Goal: Information Seeking & Learning: Learn about a topic

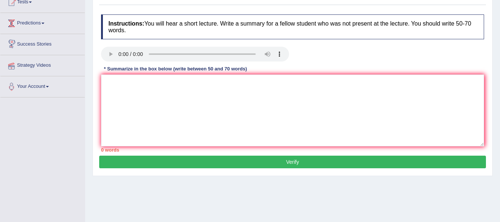
scroll to position [74, 0]
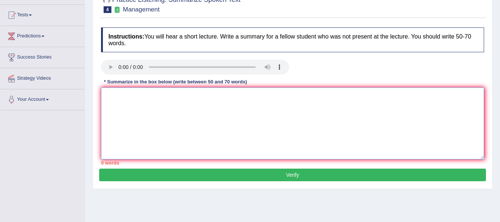
click at [131, 98] on textarea at bounding box center [292, 123] width 383 height 72
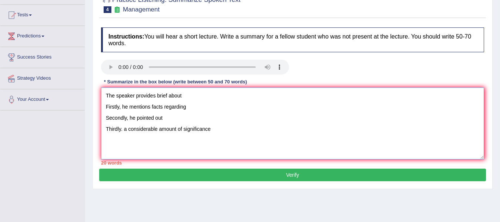
click at [123, 131] on textarea "The speaker provides brief about Firstly, he mentions facts regarding Secondly,…" at bounding box center [292, 123] width 383 height 72
click at [122, 130] on textarea "The speaker provides brief about Firstly, he mentions facts regarding Secondly,…" at bounding box center [292, 123] width 383 height 72
click at [218, 129] on textarea "The speaker provides brief about Firstly, he mentions facts regarding Secondly,…" at bounding box center [292, 123] width 383 height 72
click at [219, 95] on textarea "The speaker provides brief about Firstly, he mentions facts regarding Secondly,…" at bounding box center [292, 123] width 383 height 72
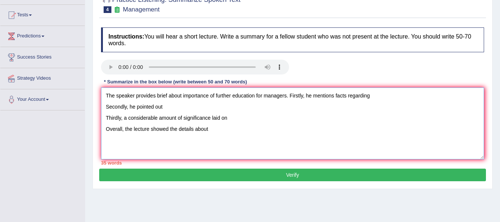
click at [378, 98] on textarea "The speaker provides brief about importance of further education for managers. …" at bounding box center [292, 123] width 383 height 72
click at [205, 105] on textarea "The speaker provides brief about importance of further education for managers. …" at bounding box center [292, 123] width 383 height 72
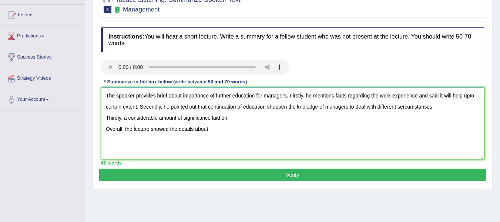
click at [400, 107] on textarea "The speaker provides brief about importance of further education for managers. …" at bounding box center [292, 123] width 383 height 72
click at [435, 109] on textarea "The speaker provides brief about importance of further education for managers. …" at bounding box center [292, 123] width 383 height 72
click at [245, 115] on textarea "The speaker provides brief about importance of further education for managers. …" at bounding box center [292, 123] width 383 height 72
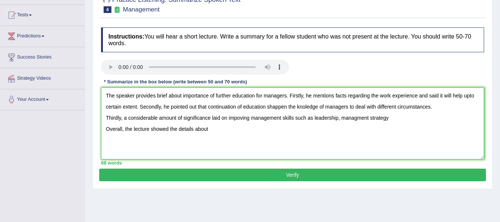
drag, startPoint x: 281, startPoint y: 118, endPoint x: 239, endPoint y: 118, distance: 41.8
click at [239, 118] on textarea "The speaker provides brief about importance of further education for managers. …" at bounding box center [292, 123] width 383 height 72
click at [231, 120] on textarea "The speaker provides brief about importance of further education for managers. …" at bounding box center [292, 123] width 383 height 72
click at [229, 120] on textarea "The speaker provides brief about importance of further education for managers. …" at bounding box center [292, 123] width 383 height 72
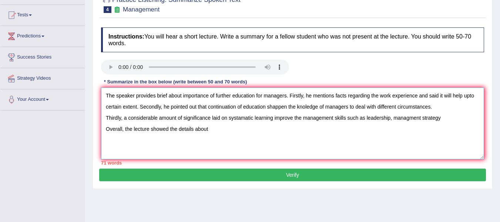
click at [347, 119] on textarea "The speaker provides brief about importance of further education for managers. …" at bounding box center [292, 123] width 383 height 72
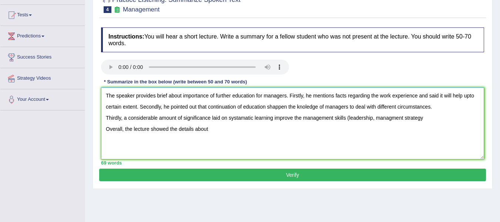
click at [423, 121] on textarea "The speaker provides brief about importance of further education for managers. …" at bounding box center [292, 123] width 383 height 72
click at [238, 130] on textarea "The speaker provides brief about importance of further education for managers. …" at bounding box center [292, 123] width 383 height 72
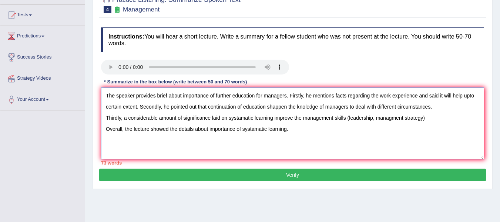
drag, startPoint x: 229, startPoint y: 119, endPoint x: 271, endPoint y: 126, distance: 43.1
click at [271, 126] on textarea "The speaker provides brief about importance of further education for managers. …" at bounding box center [292, 123] width 383 height 72
click at [272, 117] on textarea "The speaker provides brief about importance of further education for managers. …" at bounding box center [292, 123] width 383 height 72
click at [247, 120] on textarea "The speaker provides brief about importance of further education for managers. …" at bounding box center [292, 123] width 383 height 72
drag, startPoint x: 385, startPoint y: 116, endPoint x: 304, endPoint y: 119, distance: 81.1
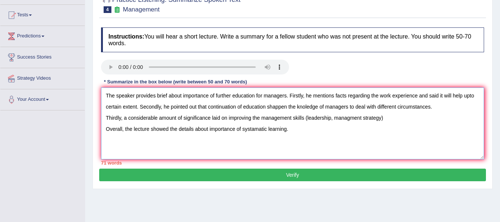
click at [304, 119] on textarea "The speaker provides brief about importance of further education for managers. …" at bounding box center [292, 123] width 383 height 72
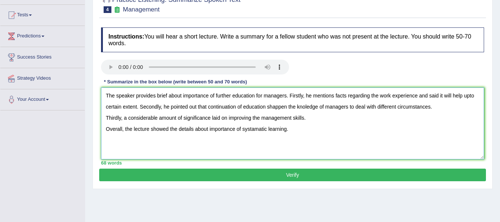
click at [465, 96] on textarea "The speaker provides brief about importance of further education for managers. …" at bounding box center [292, 123] width 383 height 72
type textarea "The speaker provides brief about importance of further education for managers. …"
click at [198, 173] on button "Verify" at bounding box center [292, 174] width 387 height 13
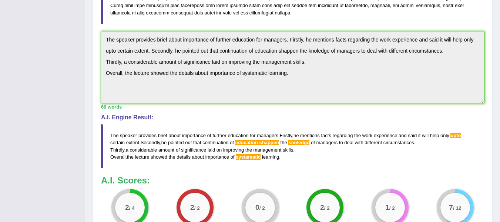
scroll to position [238, 0]
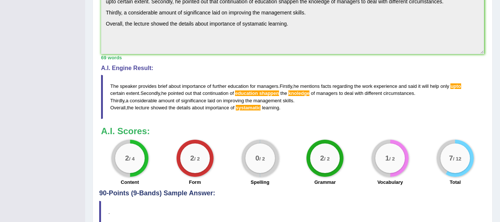
drag, startPoint x: 109, startPoint y: 83, endPoint x: 129, endPoint y: 101, distance: 26.8
click at [129, 101] on blockquote "The speaker provides brief about importance of further education for managers .…" at bounding box center [292, 97] width 383 height 44
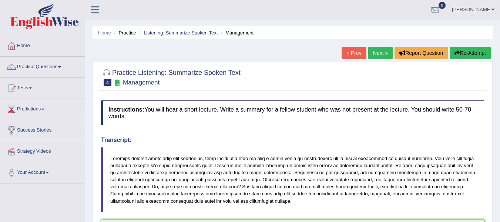
scroll to position [0, 0]
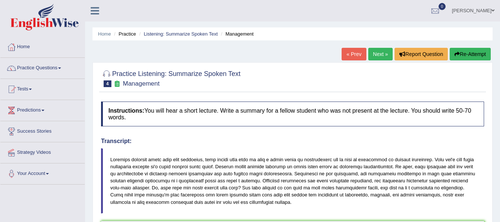
click at [453, 57] on button "Re-Attempt" at bounding box center [470, 54] width 41 height 13
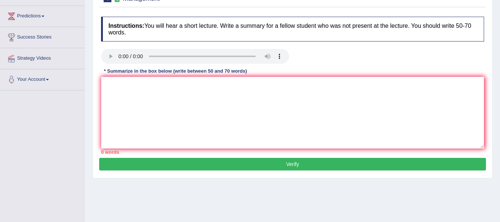
scroll to position [111, 0]
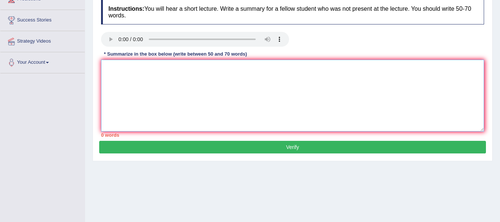
click at [138, 82] on textarea at bounding box center [292, 96] width 383 height 72
click at [134, 74] on textarea at bounding box center [292, 96] width 383 height 72
drag, startPoint x: 134, startPoint y: 74, endPoint x: 118, endPoint y: 72, distance: 15.3
click at [118, 72] on textarea "Th" at bounding box center [292, 96] width 383 height 72
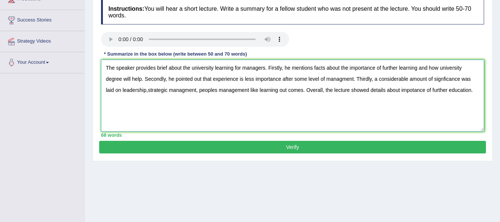
click at [423, 91] on textarea "The speaker provides brief about the university learning for managers. Firstly,…" at bounding box center [292, 96] width 383 height 72
click at [425, 92] on textarea "The speaker provides brief about the university learning for managers. Firstly,…" at bounding box center [292, 96] width 383 height 72
type textarea "The speaker provides brief about the university learning for managers. Firstly,…"
click at [336, 151] on button "Verify" at bounding box center [292, 147] width 387 height 13
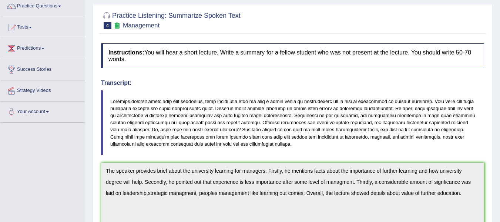
scroll to position [37, 0]
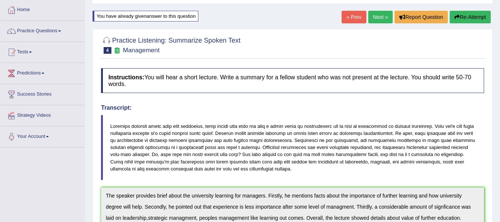
click at [378, 17] on link "Next »" at bounding box center [380, 17] width 24 height 13
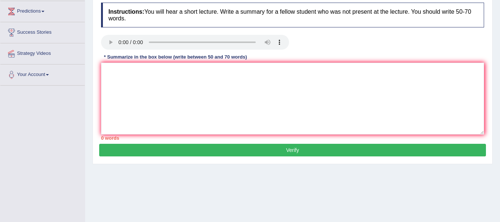
scroll to position [111, 0]
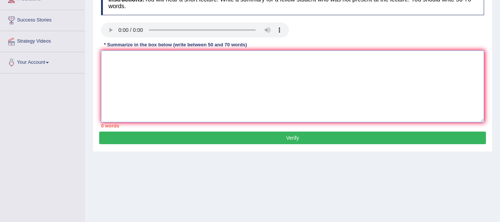
click at [130, 59] on textarea at bounding box center [292, 86] width 383 height 72
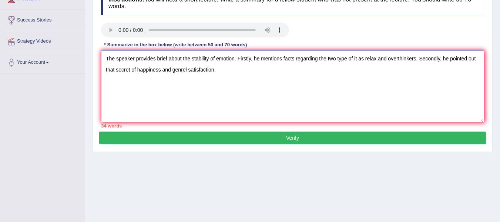
click at [181, 70] on textarea "The speaker provides brief about the stability of emotion. Firstly, he mentions…" at bounding box center [292, 86] width 383 height 72
click at [187, 70] on textarea "The speaker provides brief about the stability of emotion. Firstly, he mentions…" at bounding box center [292, 86] width 383 height 72
click at [241, 68] on textarea "The speaker provides brief about the stability of emotion. Firstly, he mentions…" at bounding box center [292, 86] width 383 height 72
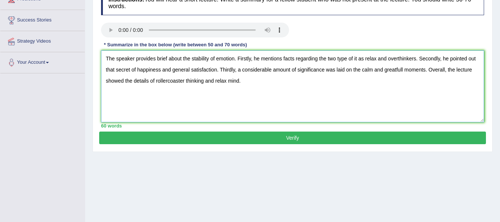
click at [227, 83] on textarea "The speaker provides brief about the stability of emotion. Firstly, he mentions…" at bounding box center [292, 86] width 383 height 72
type textarea "The speaker provides brief about the stability of emotion. Firstly, he mentions…"
click at [224, 138] on button "Verify" at bounding box center [292, 137] width 387 height 13
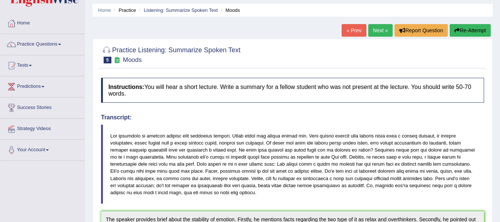
scroll to position [0, 0]
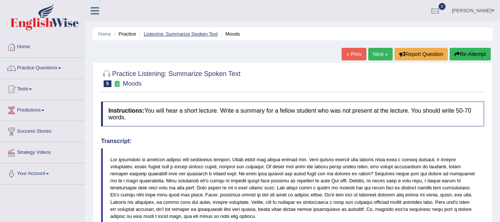
click at [177, 34] on link "Listening: Summarize Spoken Text" at bounding box center [181, 34] width 74 height 6
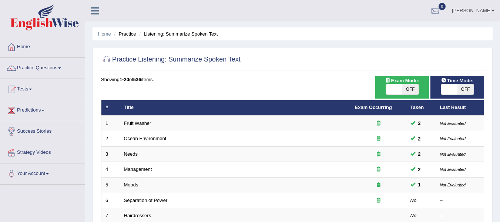
click at [446, 88] on span at bounding box center [449, 89] width 16 height 10
checkbox input "true"
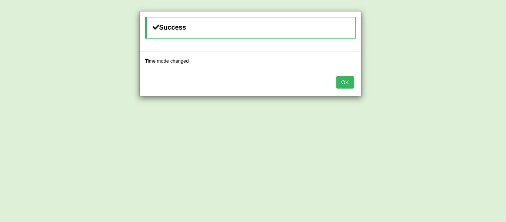
click at [348, 85] on button "OK" at bounding box center [344, 82] width 17 height 13
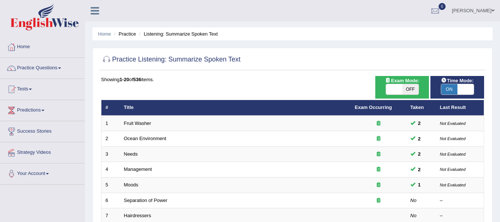
click at [397, 92] on span at bounding box center [394, 89] width 16 height 10
checkbox input "true"
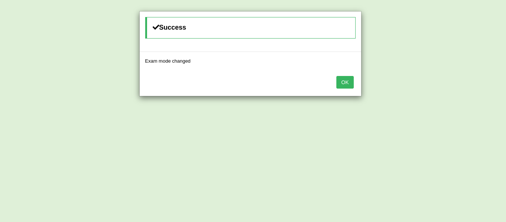
click at [346, 86] on button "OK" at bounding box center [344, 82] width 17 height 13
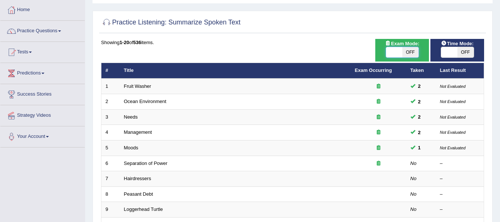
click at [391, 51] on span at bounding box center [394, 52] width 16 height 10
checkbox input "true"
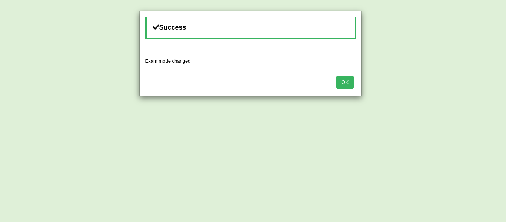
click at [348, 79] on button "OK" at bounding box center [344, 82] width 17 height 13
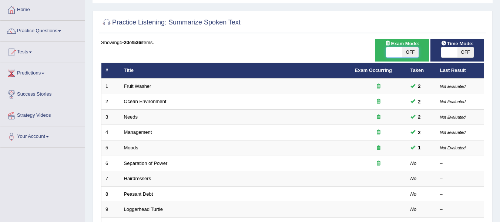
click at [395, 50] on span at bounding box center [394, 52] width 16 height 10
checkbox input "true"
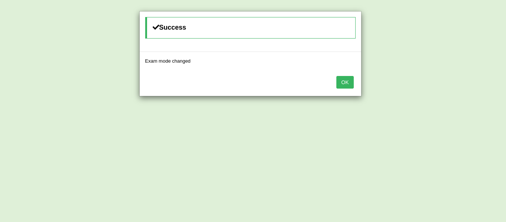
click at [348, 82] on button "OK" at bounding box center [344, 82] width 17 height 13
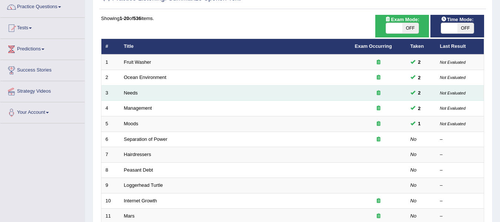
scroll to position [74, 0]
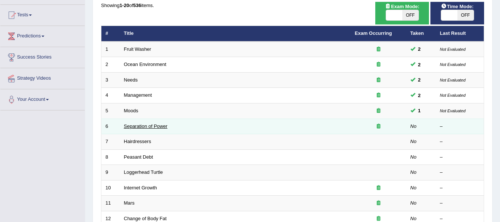
click at [125, 127] on link "Separation of Power" at bounding box center [146, 126] width 44 height 6
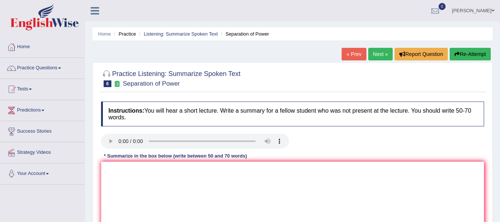
scroll to position [74, 0]
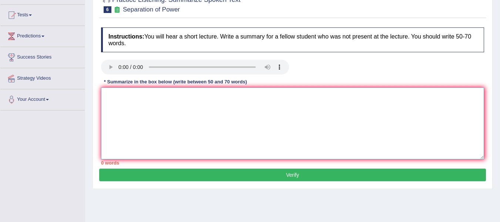
click at [112, 101] on textarea at bounding box center [292, 123] width 383 height 72
click at [203, 96] on textarea "The speaker provides brief about the seporation of power in US government." at bounding box center [292, 123] width 383 height 72
click at [309, 97] on textarea "The speaker provides brief about the separation of power in US government." at bounding box center [292, 123] width 383 height 72
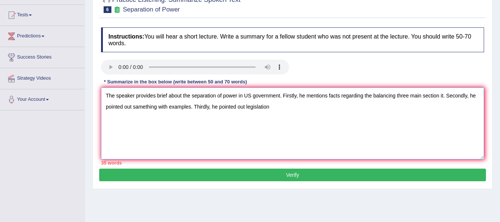
click at [245, 106] on textarea "The speaker provides brief about the separation of power in US government. Firs…" at bounding box center [292, 123] width 383 height 72
click at [285, 108] on textarea "The speaker provides brief about the separation of power in US government. Firs…" at bounding box center [292, 123] width 383 height 72
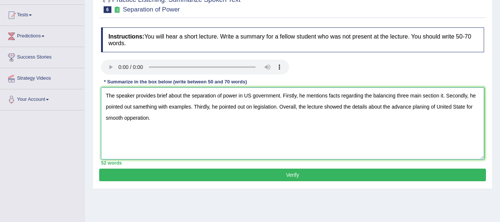
drag, startPoint x: 213, startPoint y: 105, endPoint x: 232, endPoint y: 110, distance: 19.5
click at [225, 111] on textarea "The speaker provides brief about the separation of power in US government. Firs…" at bounding box center [292, 123] width 383 height 72
click at [238, 111] on textarea "The speaker provides brief about the separation of power in US government. Firs…" at bounding box center [292, 123] width 383 height 72
drag, startPoint x: 245, startPoint y: 107, endPoint x: 213, endPoint y: 109, distance: 32.3
click at [213, 109] on textarea "The speaker provides brief about the separation of power in US government. Firs…" at bounding box center [292, 123] width 383 height 72
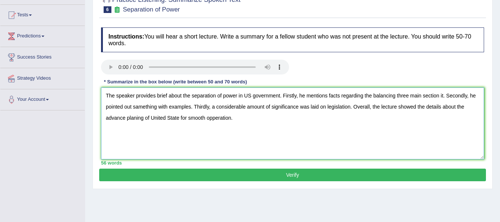
click at [440, 97] on textarea "The speaker provides brief about the separation of power in US government. Firs…" at bounding box center [292, 123] width 383 height 72
click at [216, 120] on textarea "The speaker provides brief about the separation of power in US government. Firs…" at bounding box center [292, 123] width 383 height 72
drag, startPoint x: 228, startPoint y: 120, endPoint x: 207, endPoint y: 115, distance: 21.9
click at [207, 115] on textarea "The speaker provides brief about the separation of power in US government. Firs…" at bounding box center [292, 123] width 383 height 72
click at [223, 118] on textarea "The speaker provides brief about the separation of power in US government. Firs…" at bounding box center [292, 123] width 383 height 72
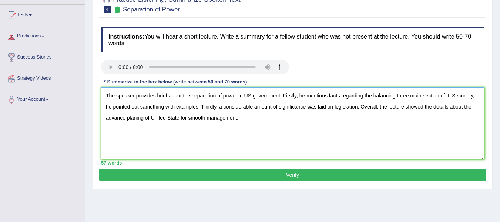
type textarea "The speaker provides brief about the separation of power in US government. Firs…"
click at [289, 174] on button "Verify" at bounding box center [292, 174] width 387 height 13
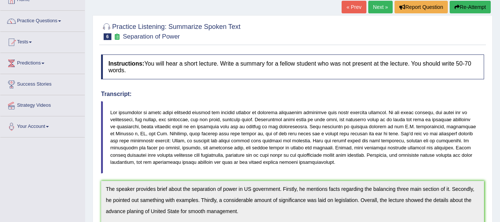
scroll to position [37, 0]
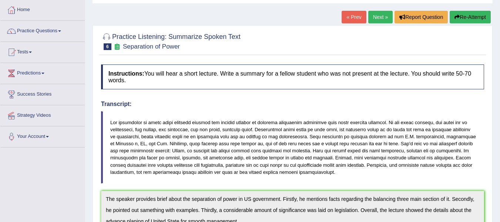
click at [377, 14] on link "Next »" at bounding box center [380, 17] width 24 height 13
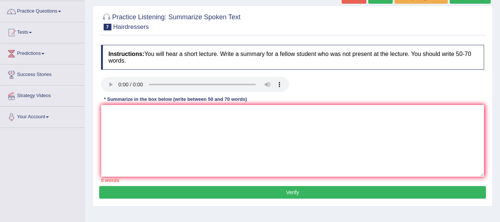
scroll to position [80, 0]
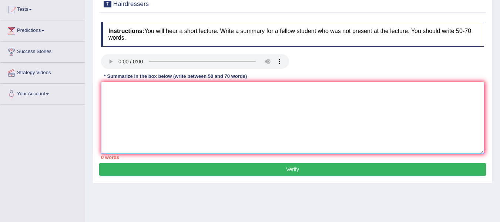
click at [121, 93] on textarea at bounding box center [292, 118] width 383 height 72
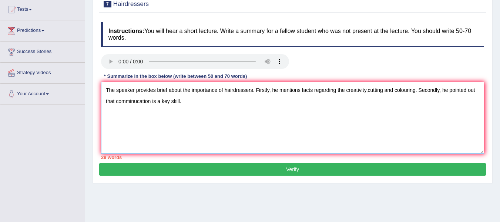
click at [138, 103] on textarea "The speaker provides brief about the importance of hairdressers. Firstly, he me…" at bounding box center [292, 118] width 383 height 72
click at [192, 100] on textarea "The speaker provides brief about the importance of hairdressers. Firstly, he me…" at bounding box center [292, 118] width 383 height 72
click at [126, 103] on textarea "The speaker provides brief about the importance of hairdressers. Firstly, he me…" at bounding box center [292, 118] width 383 height 72
click at [130, 104] on textarea "The speaker provides brief about the importance of hairdressers. Firstly, he me…" at bounding box center [292, 118] width 383 height 72
click at [205, 100] on textarea "The speaker provides brief about the importance of hairdressers. Firstly, he me…" at bounding box center [292, 118] width 383 height 72
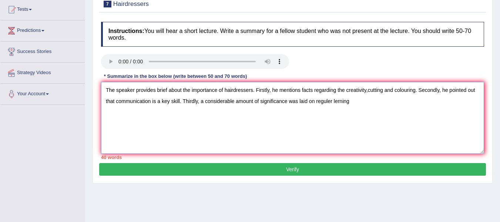
click at [339, 103] on textarea "The speaker provides brief about the importance of hairdressers. Firstly, he me…" at bounding box center [292, 118] width 383 height 72
click at [366, 104] on textarea "The speaker provides brief about the importance of hairdressers. Firstly, he me…" at bounding box center [292, 118] width 383 height 72
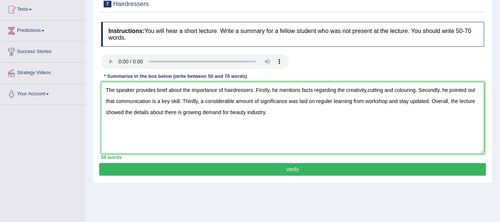
type textarea "The speaker provides brief about the importance of hairdressers. Firstly, he me…"
click at [229, 168] on button "Verify" at bounding box center [292, 169] width 387 height 13
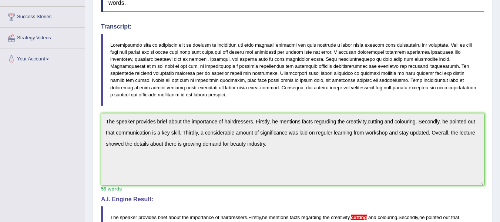
scroll to position [0, 0]
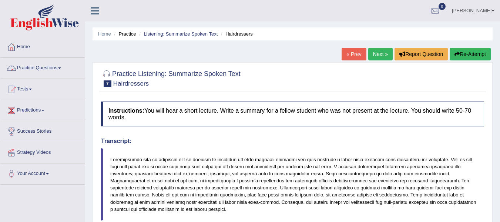
click at [62, 69] on link "Practice Questions" at bounding box center [42, 67] width 84 height 19
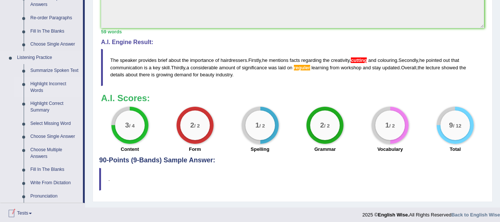
scroll to position [284, 0]
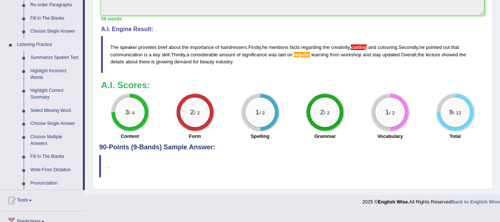
click at [61, 58] on link "Summarize Spoken Text" at bounding box center [55, 57] width 56 height 13
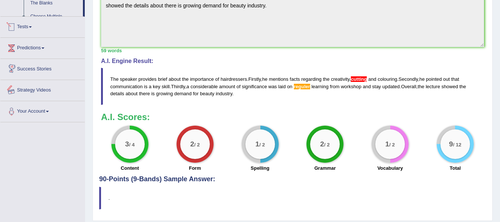
scroll to position [358, 0]
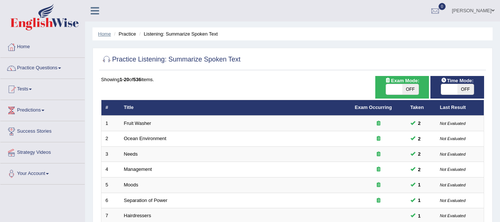
click at [101, 35] on link "Home" at bounding box center [104, 34] width 13 height 6
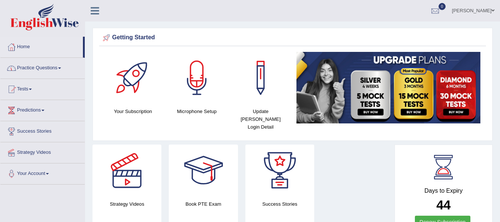
click at [64, 66] on link "Practice Questions" at bounding box center [42, 67] width 84 height 19
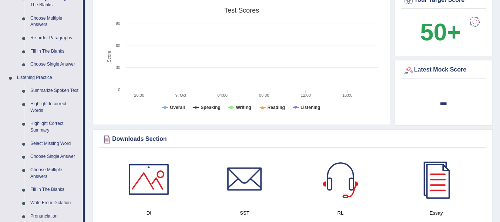
scroll to position [259, 0]
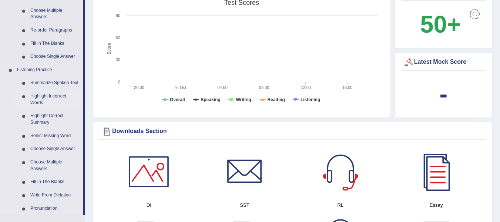
click at [55, 97] on link "Highlight Incorrect Words" at bounding box center [55, 100] width 56 height 20
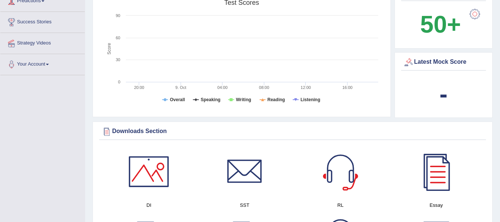
scroll to position [103, 0]
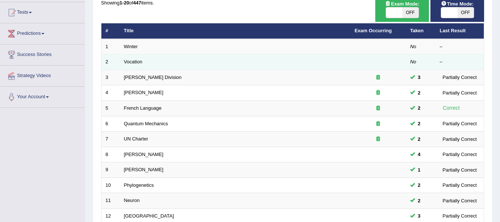
scroll to position [74, 0]
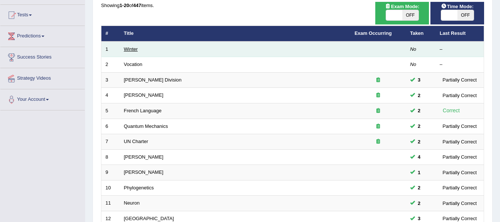
click at [126, 49] on link "Winter" at bounding box center [131, 49] width 14 height 6
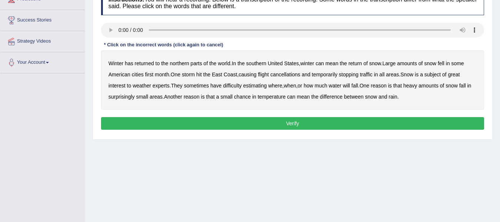
click at [340, 86] on b "water" at bounding box center [335, 86] width 13 height 6
click at [247, 98] on b "chance" at bounding box center [242, 97] width 17 height 6
click at [303, 127] on button "Verify" at bounding box center [292, 123] width 383 height 13
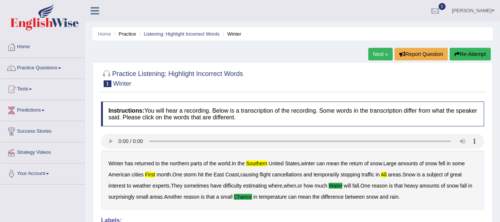
click at [463, 55] on button "Re-Attempt" at bounding box center [470, 54] width 41 height 13
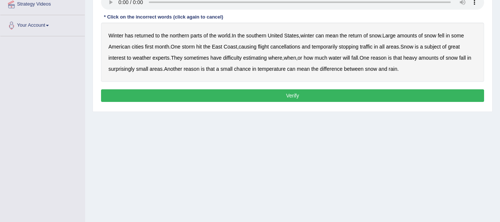
scroll to position [37, 0]
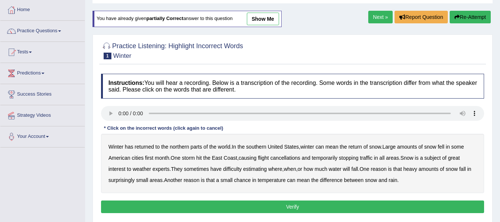
click at [257, 147] on b "southern" at bounding box center [256, 147] width 20 height 6
click at [148, 159] on b "first" at bounding box center [149, 158] width 9 height 6
click at [385, 159] on b "all" at bounding box center [381, 158] width 5 height 6
click at [340, 171] on b "water" at bounding box center [335, 169] width 13 height 6
click at [250, 182] on b "chance" at bounding box center [242, 180] width 17 height 6
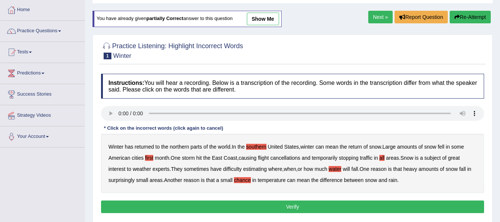
click at [297, 207] on button "Verify" at bounding box center [292, 206] width 383 height 13
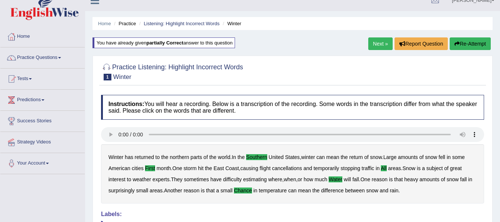
scroll to position [0, 0]
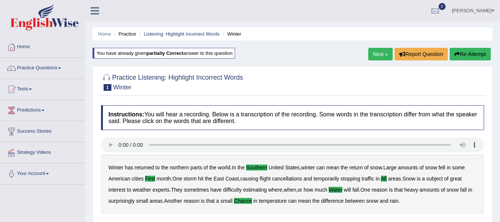
click at [382, 58] on link "Next »" at bounding box center [380, 54] width 24 height 13
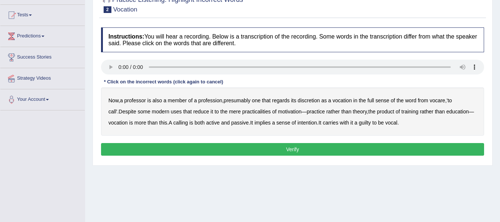
click at [318, 101] on b "discretion" at bounding box center [309, 100] width 22 height 6
click at [256, 112] on b "practicalities" at bounding box center [256, 111] width 29 height 6
click at [306, 124] on b "intention" at bounding box center [308, 123] width 20 height 6
click at [338, 152] on button "Verify" at bounding box center [292, 149] width 383 height 13
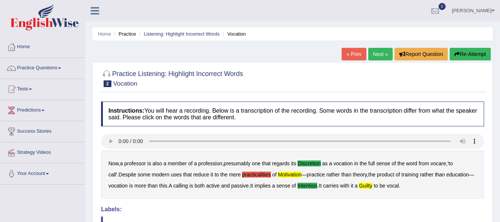
click at [458, 51] on icon "button" at bounding box center [457, 53] width 5 height 5
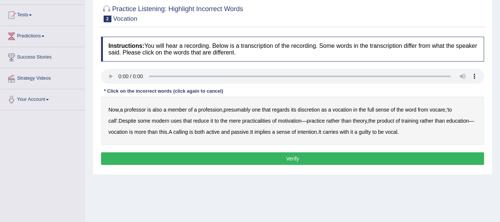
click at [314, 110] on b "discretion" at bounding box center [309, 110] width 22 height 6
click at [278, 120] on b "motivation" at bounding box center [290, 121] width 24 height 6
click at [305, 131] on b "intention" at bounding box center [308, 132] width 20 height 6
click at [383, 160] on button "Verify" at bounding box center [292, 158] width 383 height 13
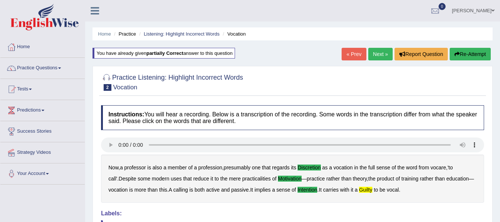
click at [384, 56] on link "Next »" at bounding box center [380, 54] width 24 height 13
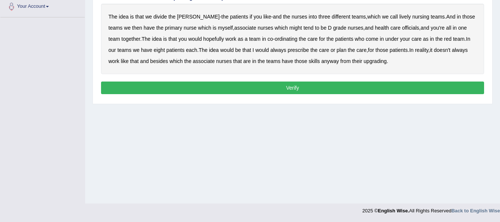
scroll to position [130, 0]
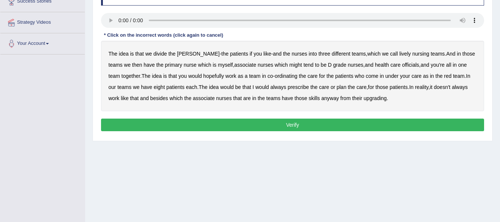
click at [399, 56] on b "lively" at bounding box center [404, 54] width 11 height 6
click at [402, 64] on b "officials" at bounding box center [410, 65] width 17 height 6
click at [154, 89] on b "eight" at bounding box center [159, 87] width 11 height 6
click at [366, 98] on b "upgrading" at bounding box center [375, 98] width 23 height 6
click at [244, 125] on button "Verify" at bounding box center [292, 124] width 383 height 13
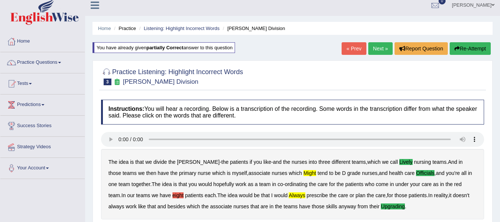
scroll to position [0, 0]
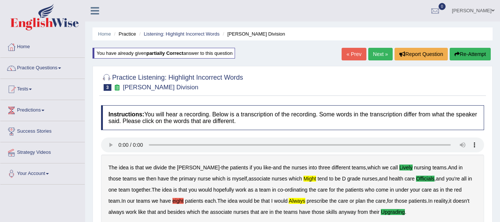
click at [388, 53] on link "Next »" at bounding box center [380, 54] width 24 height 13
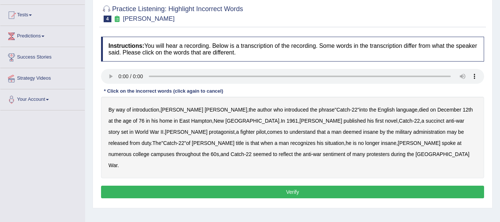
click at [426, 123] on b "succinct" at bounding box center [435, 121] width 19 height 6
click at [413, 134] on b "administration" at bounding box center [429, 132] width 32 height 6
click at [325, 144] on b "situation" at bounding box center [334, 143] width 19 height 6
click at [293, 151] on b "reflect" at bounding box center [286, 154] width 14 height 6
click at [193, 185] on button "Verify" at bounding box center [292, 191] width 383 height 13
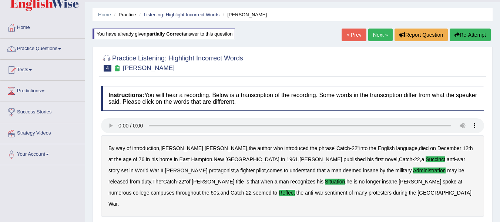
scroll to position [19, 0]
click at [383, 33] on link "Next »" at bounding box center [380, 35] width 24 height 13
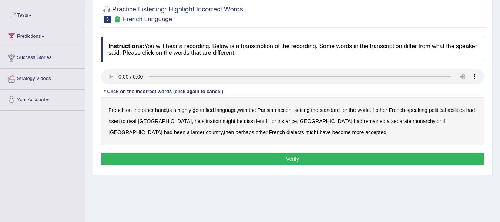
scroll to position [74, 0]
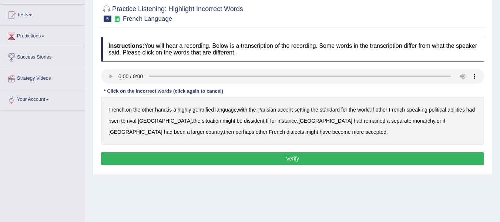
click at [214, 111] on b "gentrified" at bounding box center [202, 110] width 21 height 6
click at [463, 110] on b "abilities" at bounding box center [455, 110] width 17 height 6
click at [244, 121] on b "dissident" at bounding box center [254, 121] width 20 height 6
click at [413, 123] on b "monarchy" at bounding box center [424, 121] width 22 height 6
click at [413, 121] on b "monarchy" at bounding box center [424, 121] width 22 height 6
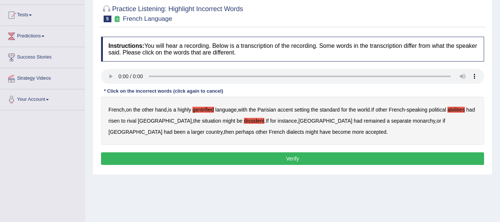
click at [286, 134] on b "dialects" at bounding box center [294, 132] width 17 height 6
click at [171, 160] on button "Verify" at bounding box center [292, 158] width 383 height 13
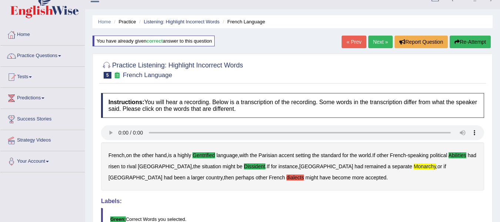
scroll to position [0, 0]
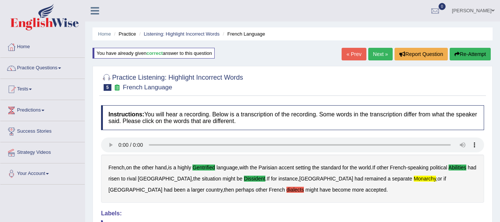
click at [377, 56] on link "Next »" at bounding box center [380, 54] width 24 height 13
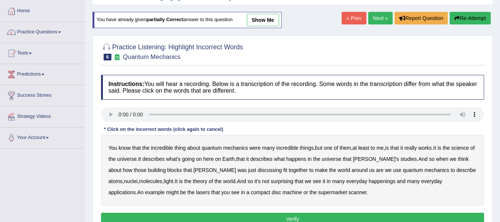
scroll to position [74, 0]
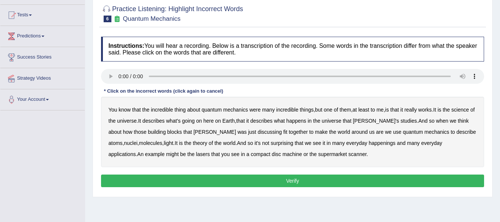
click at [465, 110] on b "science" at bounding box center [460, 110] width 17 height 6
click at [258, 133] on b "discussing" at bounding box center [270, 132] width 24 height 6
click at [369, 144] on b "happenings" at bounding box center [382, 143] width 27 height 6
click at [282, 154] on b "machine" at bounding box center [292, 154] width 20 height 6
click at [231, 178] on button "Verify" at bounding box center [292, 180] width 383 height 13
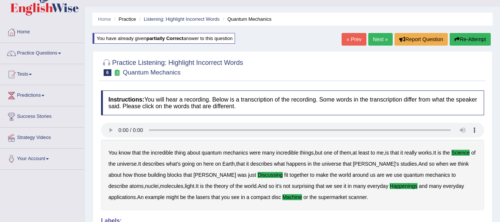
scroll to position [0, 0]
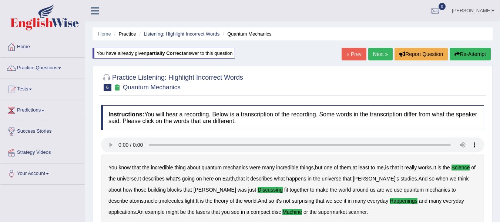
click at [375, 58] on link "Next »" at bounding box center [380, 54] width 24 height 13
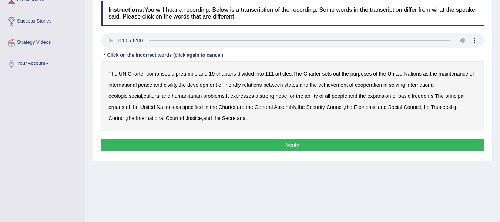
scroll to position [111, 0]
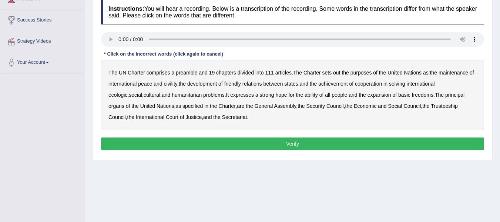
click at [168, 86] on b "civility" at bounding box center [170, 84] width 13 height 6
click at [127, 92] on b "ecologic" at bounding box center [117, 95] width 19 height 6
click at [305, 94] on b "ability" at bounding box center [311, 95] width 13 height 6
click at [264, 140] on button "Verify" at bounding box center [292, 143] width 383 height 13
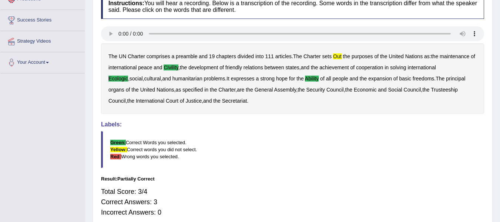
scroll to position [0, 0]
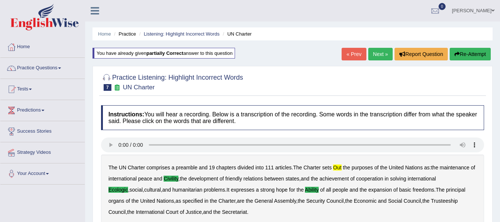
click at [382, 56] on link "Next »" at bounding box center [380, 54] width 24 height 13
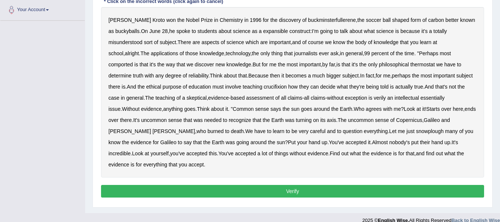
scroll to position [167, 0]
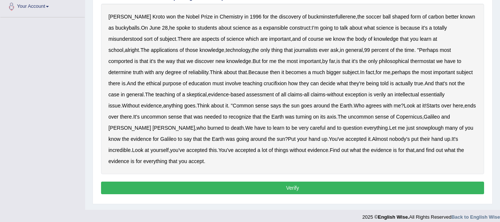
click at [268, 30] on b "expansible" at bounding box center [275, 28] width 25 height 6
click at [133, 58] on b "comported" at bounding box center [120, 61] width 24 height 6
click at [410, 60] on b "thermostat" at bounding box center [422, 61] width 24 height 6
click at [264, 85] on b "crucifixion" at bounding box center [275, 83] width 23 height 6
click at [395, 95] on b "intellectual" at bounding box center [407, 94] width 24 height 6
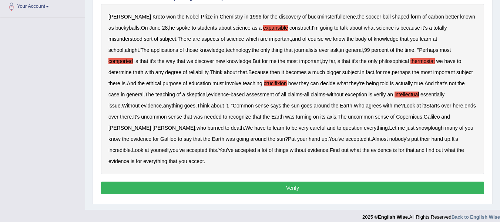
click at [420, 93] on b "essentially" at bounding box center [432, 94] width 24 height 6
click at [395, 94] on b "intellectual" at bounding box center [407, 94] width 24 height 6
click at [416, 129] on b "snowplough" at bounding box center [430, 128] width 28 height 6
click at [384, 181] on button "Verify" at bounding box center [292, 187] width 383 height 13
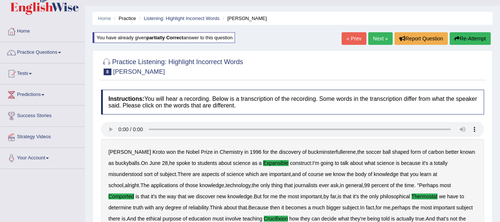
scroll to position [11, 0]
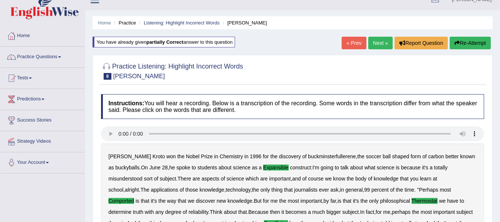
click at [382, 47] on link "Next »" at bounding box center [380, 43] width 24 height 13
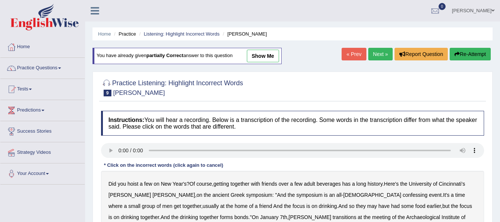
click at [269, 58] on link "show me" at bounding box center [263, 56] width 32 height 13
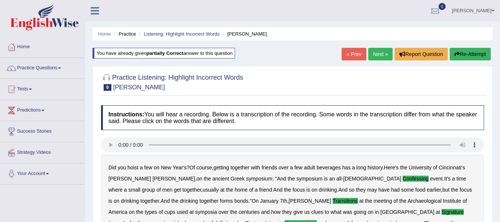
click at [371, 56] on link "Next »" at bounding box center [380, 54] width 24 height 13
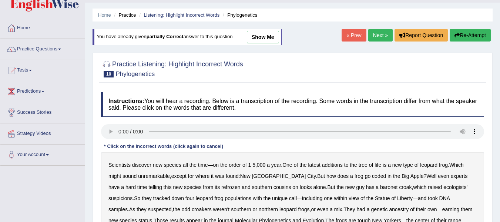
click at [185, 11] on li "Listening: Highlight Incorrect Words" at bounding box center [178, 14] width 82 height 7
click at [188, 14] on link "Listening: Highlight Incorrect Words" at bounding box center [182, 15] width 76 height 6
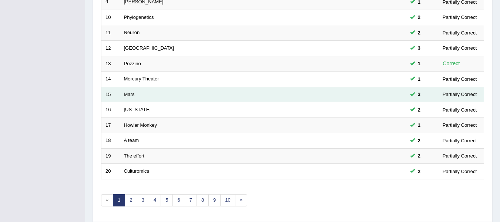
scroll to position [268, 0]
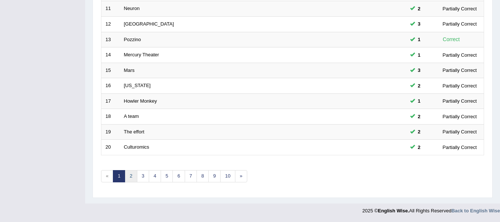
click at [134, 174] on link "2" at bounding box center [131, 176] width 12 height 12
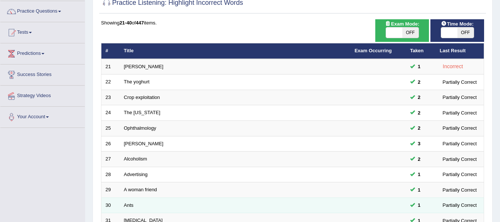
scroll to position [37, 0]
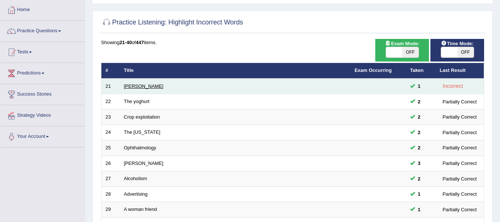
click at [138, 86] on link "[PERSON_NAME]" at bounding box center [144, 86] width 40 height 6
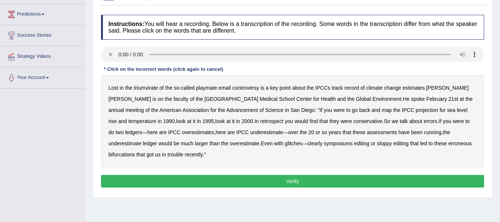
scroll to position [111, 0]
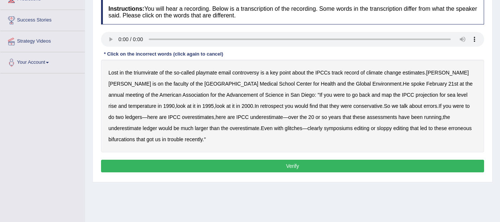
click at [260, 108] on b "retrospect" at bounding box center [271, 106] width 23 height 6
click at [324, 128] on b "symposiums" at bounding box center [338, 128] width 29 height 6
click at [330, 161] on button "Verify" at bounding box center [292, 166] width 383 height 13
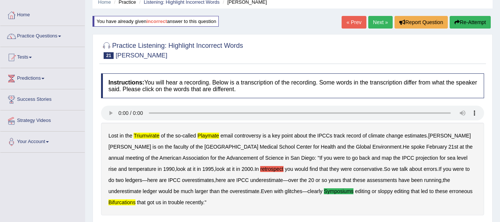
scroll to position [19, 0]
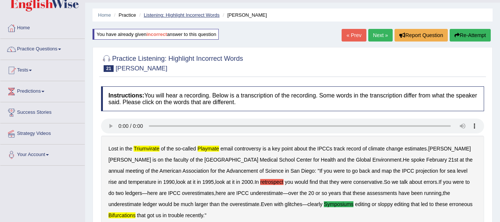
click at [153, 15] on link "Listening: Highlight Incorrect Words" at bounding box center [182, 15] width 76 height 6
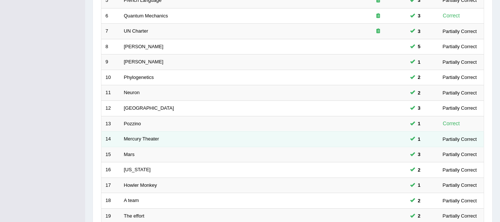
scroll to position [268, 0]
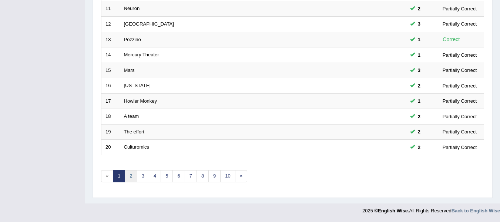
click at [128, 178] on link "2" at bounding box center [131, 176] width 12 height 12
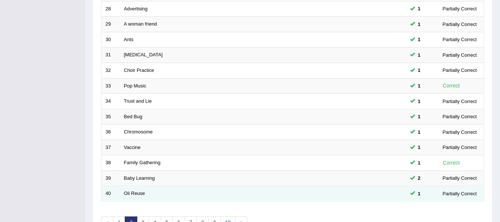
scroll to position [268, 0]
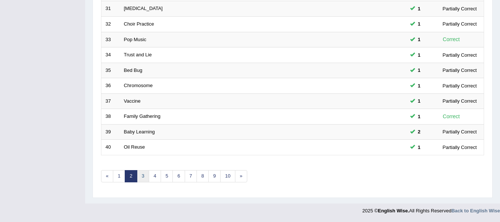
click at [141, 176] on link "3" at bounding box center [143, 176] width 12 height 12
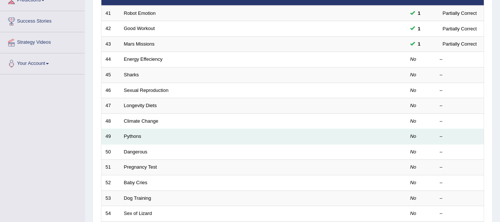
scroll to position [111, 0]
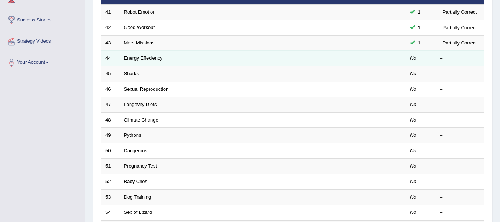
click at [157, 60] on link "Energy Effeciency" at bounding box center [143, 58] width 39 height 6
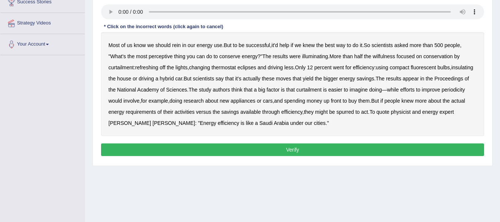
scroll to position [148, 0]
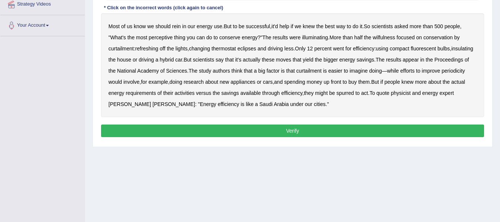
click at [161, 38] on b "perceptive" at bounding box center [161, 37] width 24 height 6
click at [385, 38] on b "wilfulness" at bounding box center [384, 37] width 23 height 6
click at [246, 49] on b "eclipses" at bounding box center [246, 49] width 19 height 6
click at [442, 74] on b "periodicity" at bounding box center [453, 71] width 23 height 6
click at [296, 130] on button "Verify" at bounding box center [292, 130] width 383 height 13
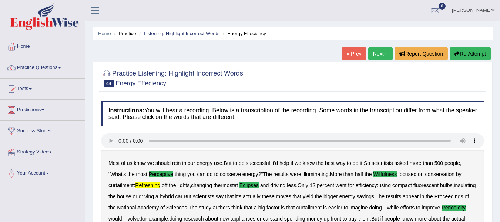
scroll to position [0, 0]
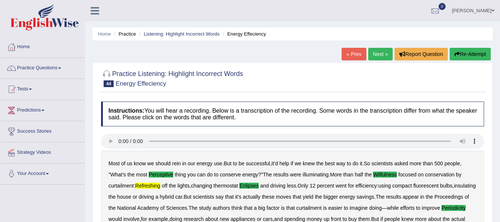
click at [375, 56] on link "Next »" at bounding box center [380, 54] width 24 height 13
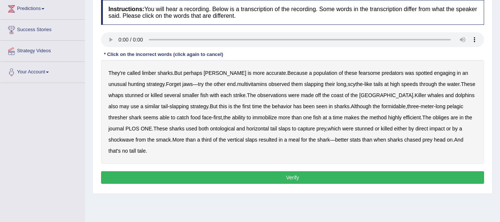
scroll to position [111, 0]
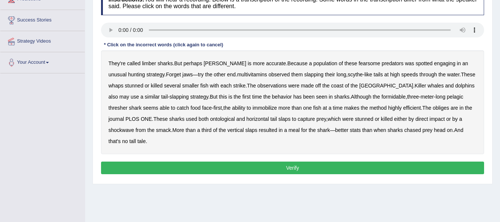
click at [239, 75] on b "multivitamins" at bounding box center [252, 74] width 30 height 6
click at [433, 106] on b "obliges" at bounding box center [441, 108] width 16 height 6
click at [296, 167] on button "Verify" at bounding box center [292, 167] width 383 height 13
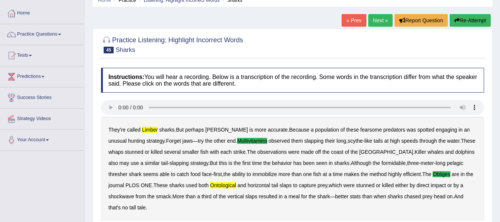
scroll to position [0, 0]
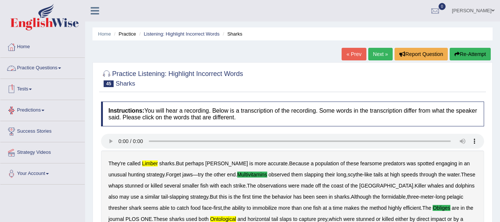
click at [64, 72] on link "Practice Questions" at bounding box center [42, 67] width 84 height 19
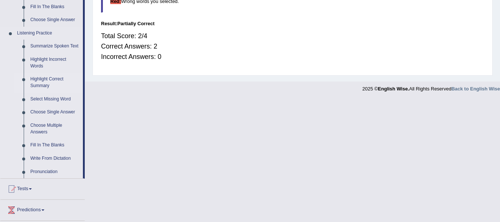
scroll to position [296, 0]
click at [42, 80] on link "Highlight Correct Summary" at bounding box center [55, 82] width 56 height 20
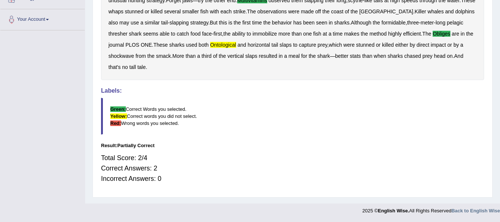
scroll to position [123, 0]
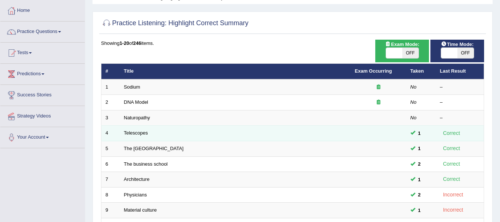
scroll to position [37, 0]
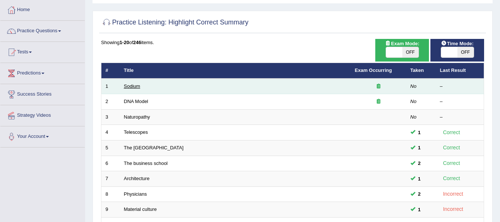
click at [138, 85] on link "Sodium" at bounding box center [132, 86] width 16 height 6
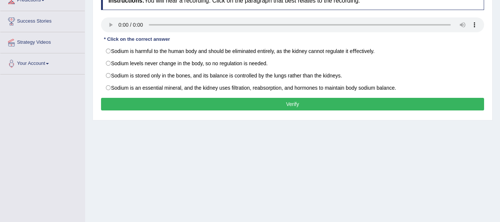
scroll to position [111, 0]
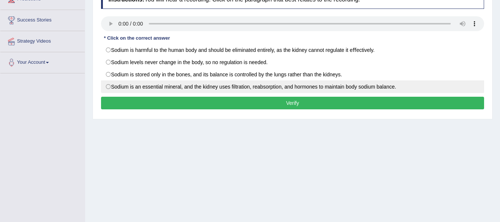
click at [107, 86] on label "Sodium is an essential mineral, and the kidney uses ﬁltration, reabsorption, an…" at bounding box center [292, 86] width 383 height 13
radio input "true"
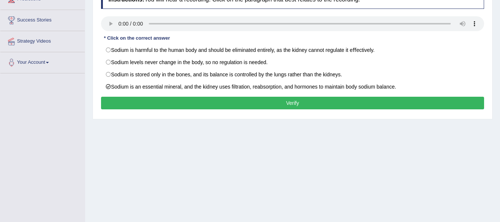
click at [124, 101] on button "Verify" at bounding box center [292, 103] width 383 height 13
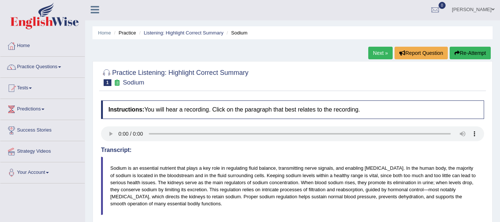
scroll to position [0, 0]
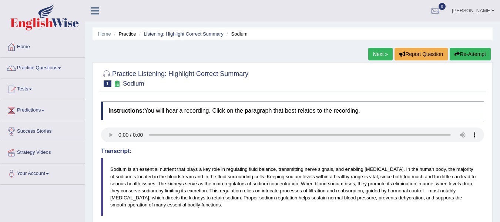
click at [371, 58] on link "Next »" at bounding box center [380, 54] width 24 height 13
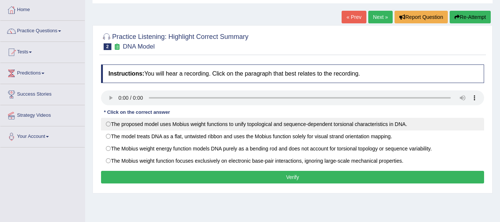
click at [173, 124] on label "The proposed model uses Mobius weight functions to unify topological and sequen…" at bounding box center [292, 124] width 383 height 13
radio input "true"
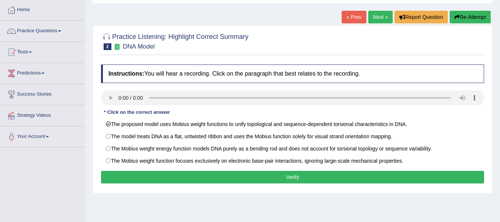
click at [176, 174] on button "Verify" at bounding box center [292, 177] width 383 height 13
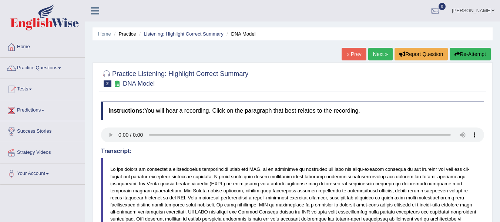
click at [379, 52] on link "Next »" at bounding box center [380, 54] width 24 height 13
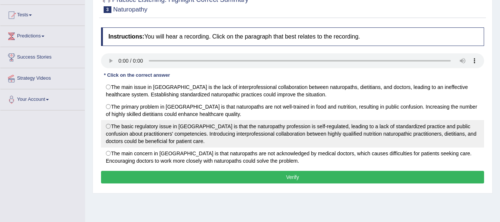
click at [118, 129] on label "The basic regulatory issue in [GEOGRAPHIC_DATA] is that the naturopathy profess…" at bounding box center [292, 133] width 383 height 27
radio input "true"
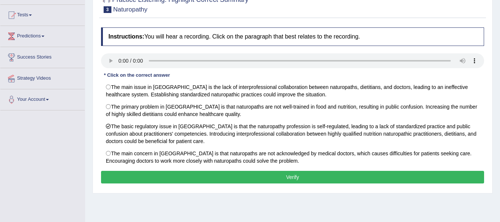
click at [159, 175] on button "Verify" at bounding box center [292, 177] width 383 height 13
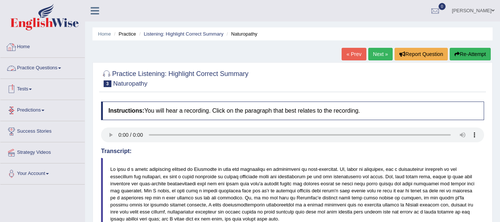
click at [58, 68] on link "Practice Questions" at bounding box center [42, 67] width 84 height 19
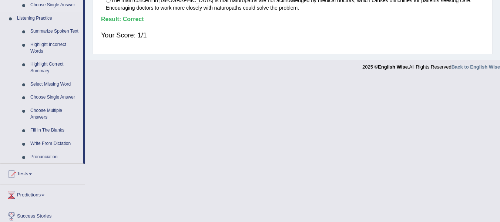
scroll to position [333, 0]
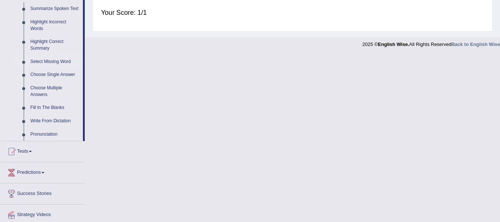
click at [63, 61] on link "Select Missing Word" at bounding box center [55, 61] width 56 height 13
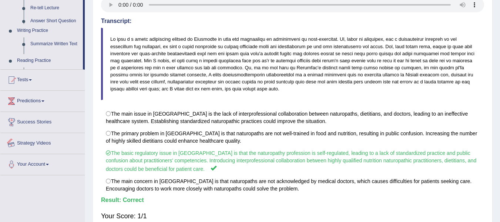
scroll to position [167, 0]
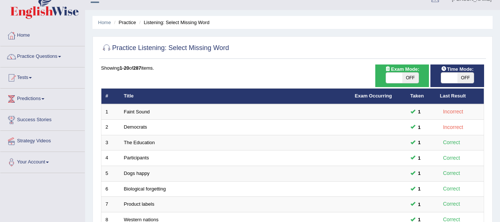
scroll to position [9, 0]
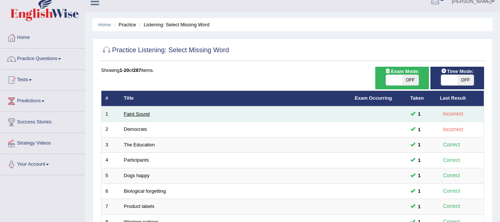
click at [138, 116] on link "Faint Sound" at bounding box center [137, 114] width 26 height 6
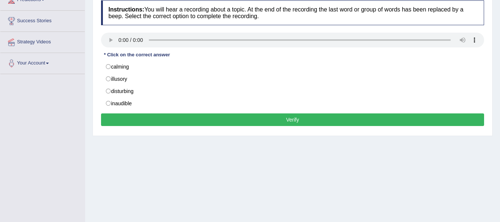
scroll to position [111, 0]
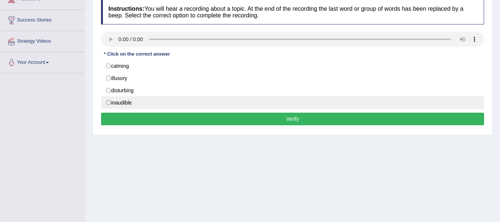
click at [117, 103] on label "inaudible" at bounding box center [292, 102] width 383 height 13
radio input "true"
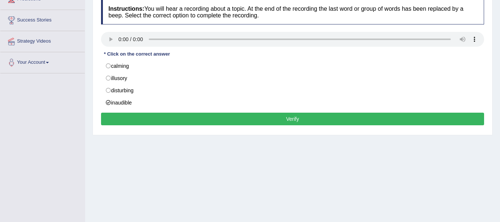
click at [120, 118] on button "Verify" at bounding box center [292, 119] width 383 height 13
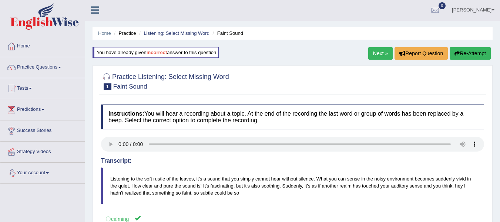
scroll to position [0, 0]
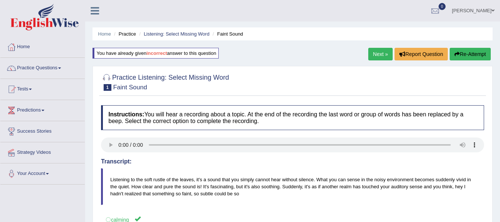
click at [377, 55] on link "Next »" at bounding box center [380, 54] width 24 height 13
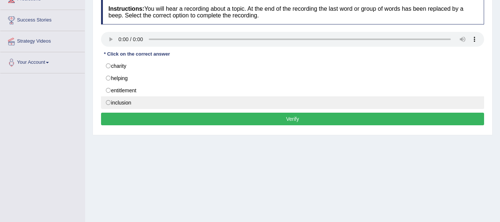
click at [106, 103] on label "inclusion" at bounding box center [292, 102] width 383 height 13
radio input "true"
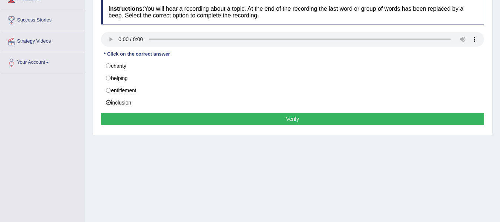
click at [162, 123] on button "Verify" at bounding box center [292, 119] width 383 height 13
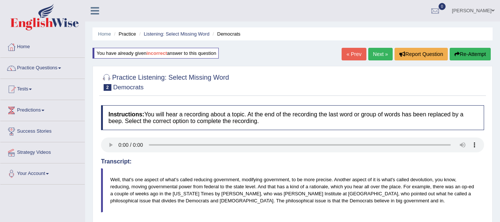
click at [379, 55] on link "Next »" at bounding box center [380, 54] width 24 height 13
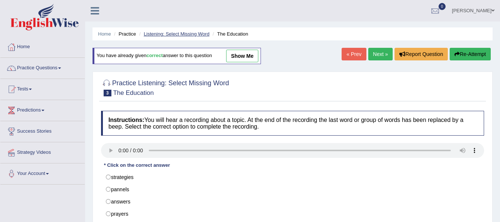
click at [149, 36] on link "Listening: Select Missing Word" at bounding box center [177, 34] width 66 height 6
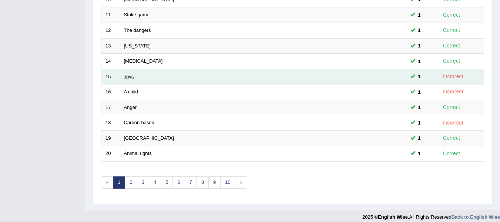
click at [125, 77] on link "Toys" at bounding box center [129, 77] width 10 height 6
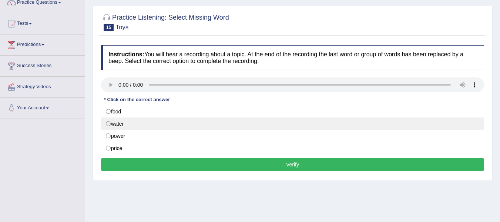
scroll to position [74, 0]
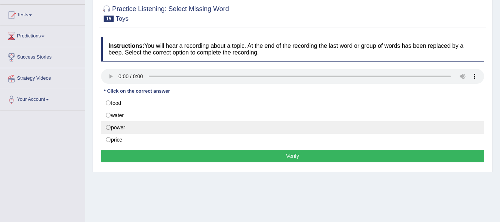
click at [107, 127] on label "power" at bounding box center [292, 127] width 383 height 13
radio input "true"
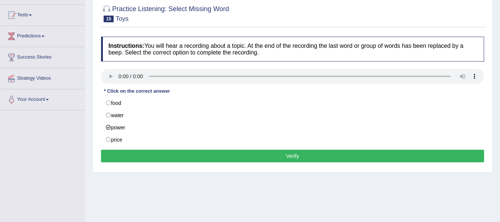
click at [103, 154] on button "Verify" at bounding box center [292, 156] width 383 height 13
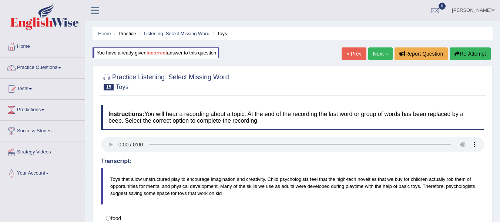
scroll to position [0, 0]
click at [376, 57] on link "Next »" at bounding box center [380, 54] width 24 height 13
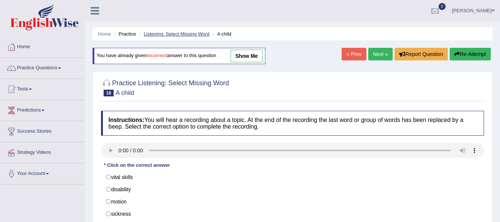
click at [154, 34] on link "Listening: Select Missing Word" at bounding box center [177, 34] width 66 height 6
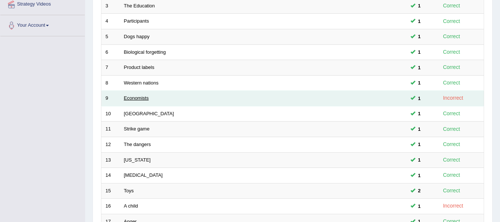
click at [139, 101] on link "Economists" at bounding box center [136, 98] width 25 height 6
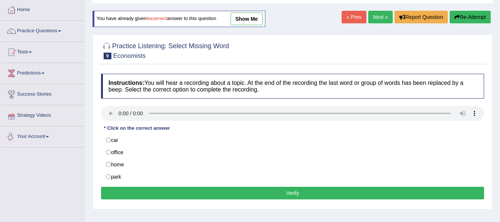
scroll to position [74, 0]
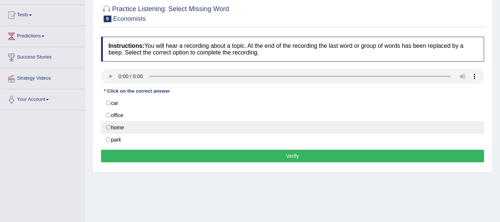
click at [108, 129] on label "home" at bounding box center [292, 127] width 383 height 13
radio input "true"
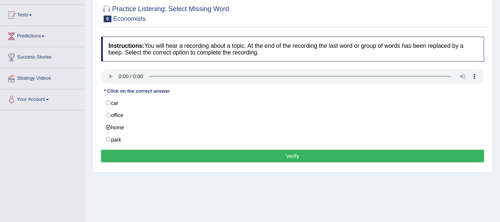
click at [111, 156] on button "Verify" at bounding box center [292, 156] width 383 height 13
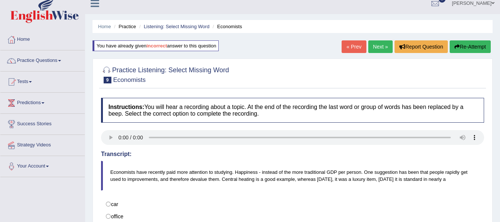
scroll to position [0, 0]
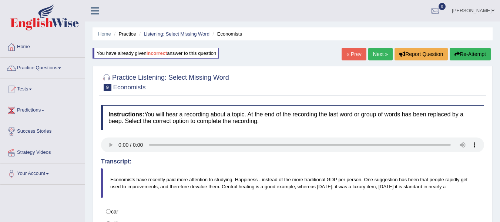
click at [153, 34] on link "Listening: Select Missing Word" at bounding box center [177, 34] width 66 height 6
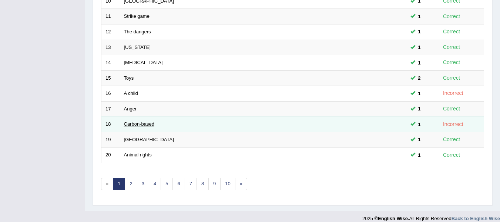
scroll to position [268, 0]
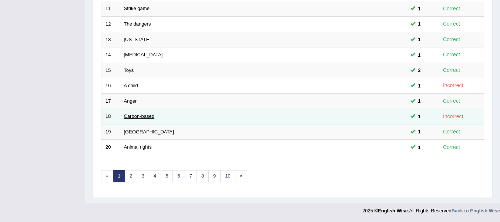
click at [138, 118] on link "Carbon-based" at bounding box center [139, 116] width 30 height 6
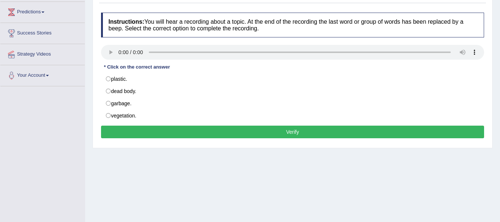
scroll to position [111, 0]
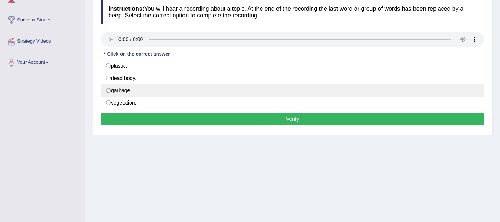
click at [101, 90] on label "garbage." at bounding box center [292, 90] width 383 height 13
radio input "true"
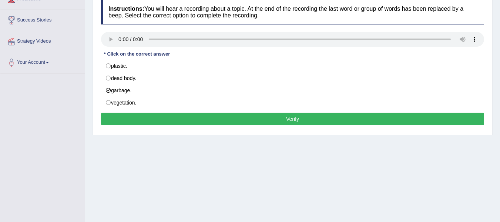
click at [123, 118] on button "Verify" at bounding box center [292, 119] width 383 height 13
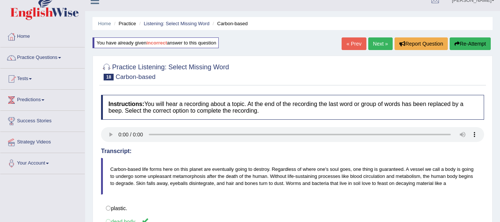
scroll to position [0, 0]
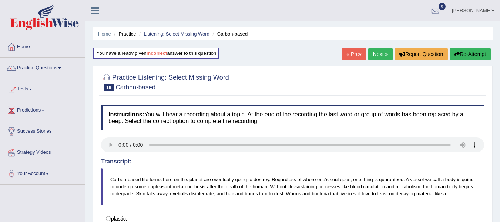
click at [181, 37] on li "Listening: Select Missing Word" at bounding box center [173, 33] width 72 height 7
click at [49, 66] on link "Practice Questions" at bounding box center [42, 67] width 84 height 19
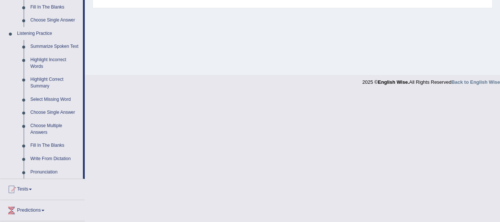
scroll to position [296, 0]
click at [51, 111] on link "Choose Single Answer" at bounding box center [55, 111] width 56 height 13
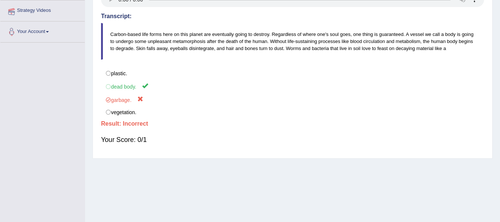
scroll to position [80, 0]
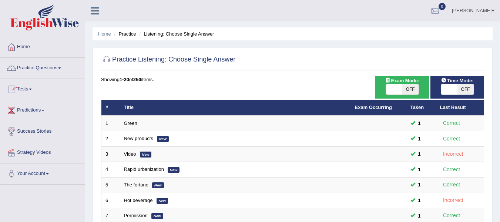
click at [59, 70] on link "Practice Questions" at bounding box center [42, 67] width 84 height 19
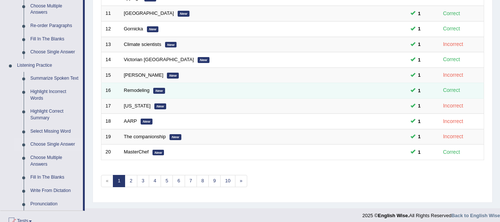
scroll to position [296, 0]
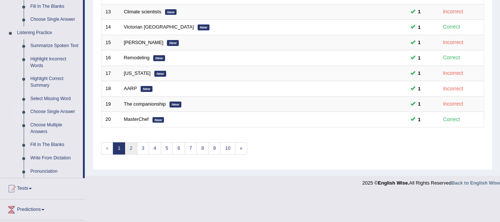
click at [135, 148] on link "2" at bounding box center [131, 148] width 12 height 12
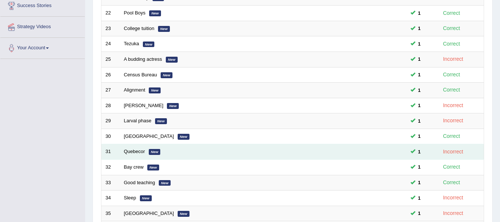
scroll to position [148, 0]
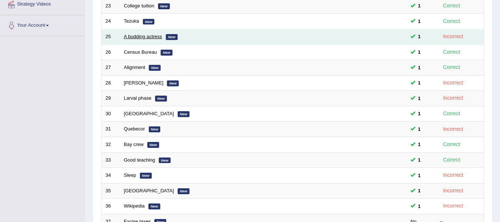
click at [152, 37] on link "A budding actress" at bounding box center [143, 37] width 38 height 6
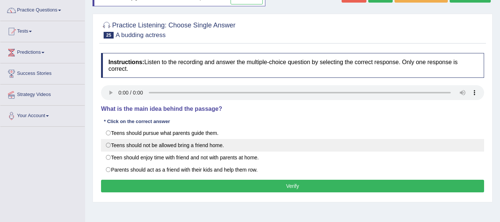
scroll to position [74, 0]
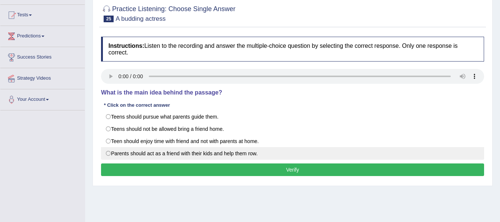
click at [115, 153] on label "Parents should act as a friend with their kids and help them row." at bounding box center [292, 153] width 383 height 13
radio input "true"
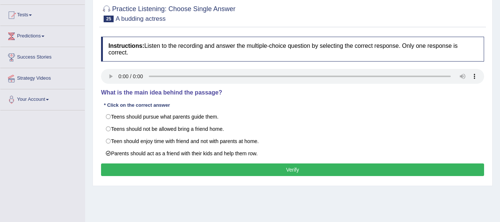
click at [114, 170] on button "Verify" at bounding box center [292, 169] width 383 height 13
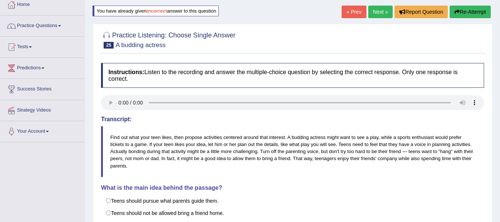
scroll to position [0, 0]
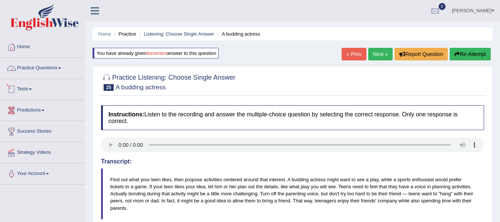
click at [52, 71] on link "Practice Questions" at bounding box center [42, 67] width 84 height 19
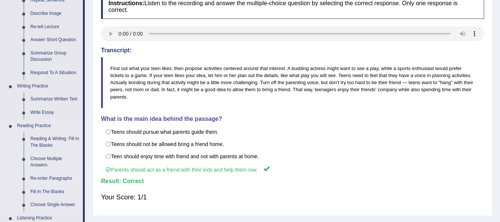
scroll to position [148, 0]
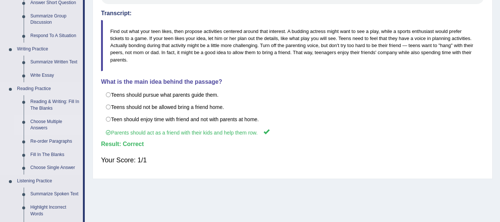
click at [45, 120] on link "Choose Multiple Answers" at bounding box center [55, 125] width 56 height 20
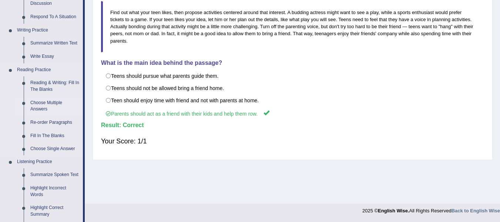
scroll to position [343, 0]
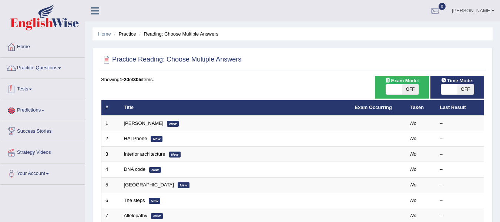
click at [60, 72] on link "Practice Questions" at bounding box center [42, 67] width 84 height 19
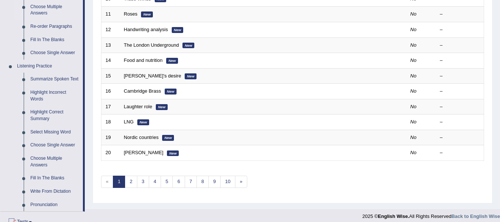
scroll to position [296, 0]
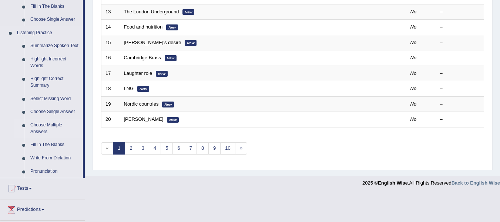
click at [50, 127] on link "Choose Multiple Answers" at bounding box center [55, 128] width 56 height 20
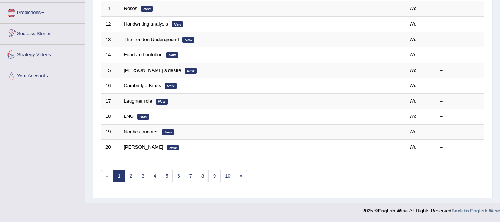
scroll to position [356, 0]
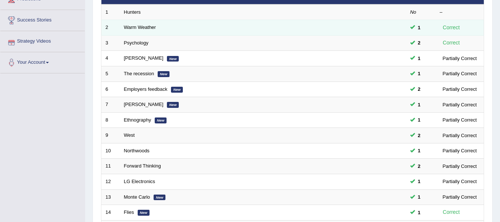
scroll to position [37, 0]
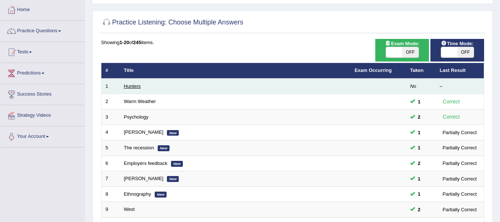
click at [140, 86] on link "Hunters" at bounding box center [132, 86] width 17 height 6
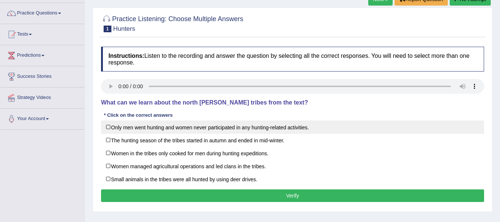
scroll to position [74, 0]
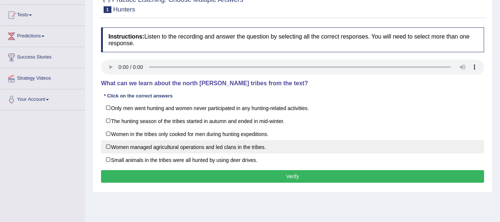
click at [138, 149] on label "Women managed agricultural operations and led clans in the tribes." at bounding box center [292, 146] width 383 height 13
checkbox input "true"
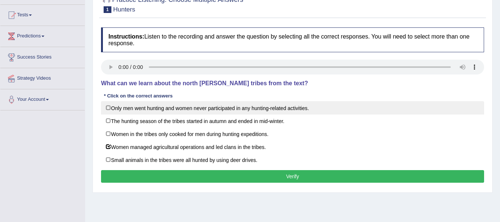
click at [165, 110] on label "Only men went hunting and women never participated in any hunting-related activ…" at bounding box center [292, 107] width 383 height 13
checkbox input "true"
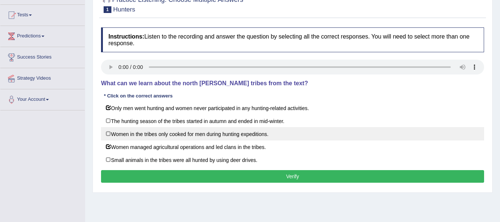
click at [151, 138] on label "Women in the tribes only cooked for men during hunting expeditions." at bounding box center [292, 133] width 383 height 13
checkbox input "true"
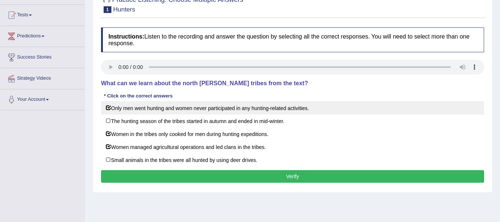
click at [117, 108] on label "Only men went hunting and women never participated in any hunting-related activ…" at bounding box center [292, 107] width 383 height 13
checkbox input "false"
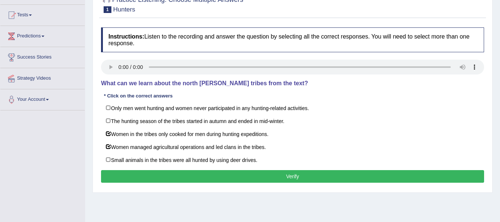
click at [166, 176] on button "Verify" at bounding box center [292, 176] width 383 height 13
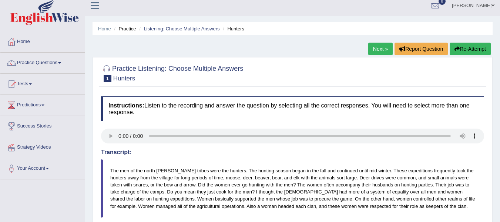
scroll to position [0, 0]
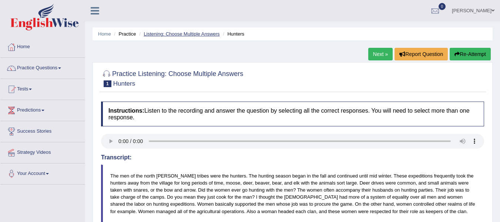
click at [171, 35] on link "Listening: Choose Multiple Answers" at bounding box center [182, 34] width 76 height 6
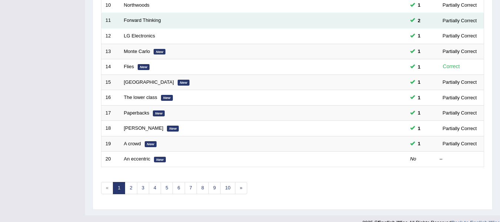
scroll to position [259, 0]
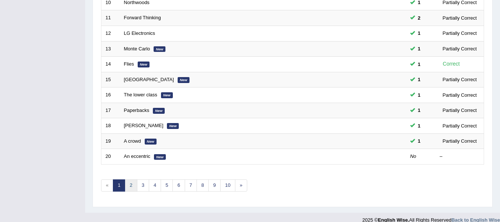
click at [131, 184] on link "2" at bounding box center [131, 185] width 12 height 12
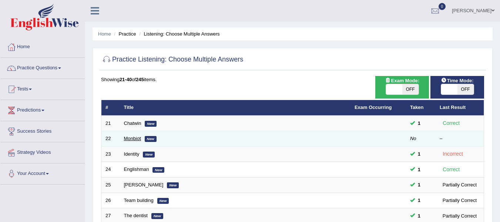
click at [137, 138] on link "Monbiot" at bounding box center [132, 138] width 17 height 6
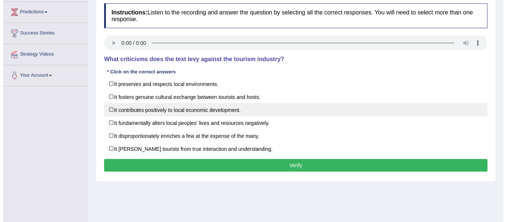
scroll to position [111, 0]
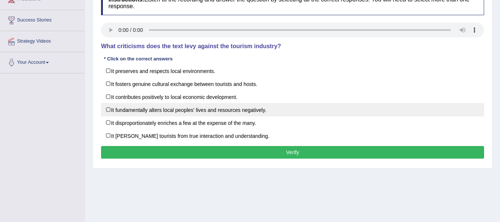
click at [109, 110] on label "It fundamentally alters local peoples' lives and resources negatively." at bounding box center [292, 109] width 383 height 13
checkbox input "true"
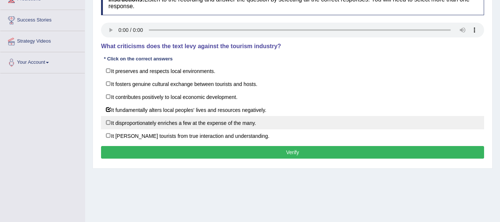
click at [110, 124] on label "It disproportionately enriches a few at the expense of the many." at bounding box center [292, 122] width 383 height 13
checkbox input "true"
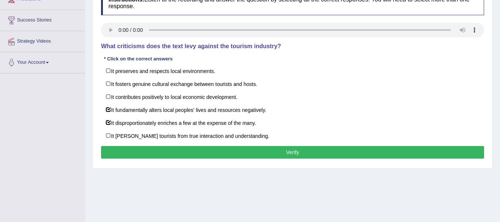
click at [135, 151] on button "Verify" at bounding box center [292, 152] width 383 height 13
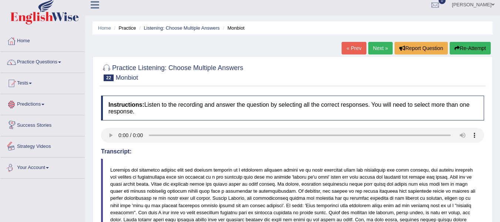
scroll to position [0, 0]
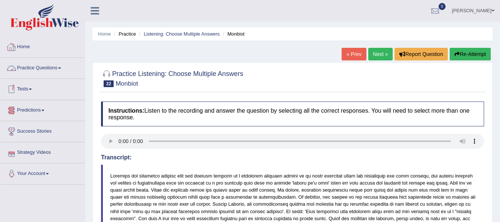
click at [55, 68] on link "Practice Questions" at bounding box center [42, 67] width 84 height 19
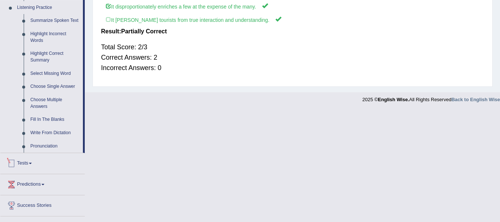
scroll to position [284, 0]
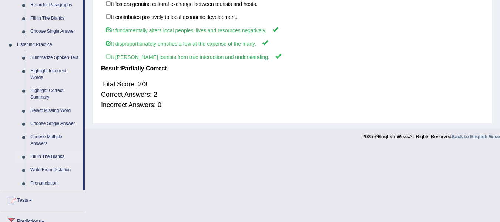
click at [53, 157] on link "Fill In The Blanks" at bounding box center [55, 156] width 56 height 13
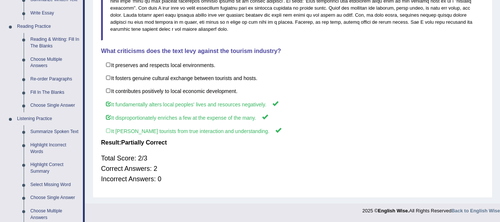
scroll to position [330, 0]
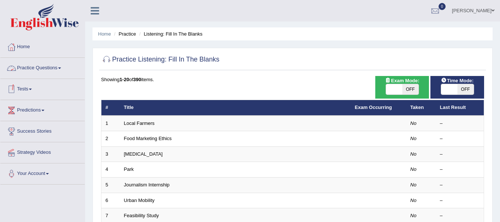
click at [61, 66] on link "Practice Questions" at bounding box center [42, 67] width 84 height 19
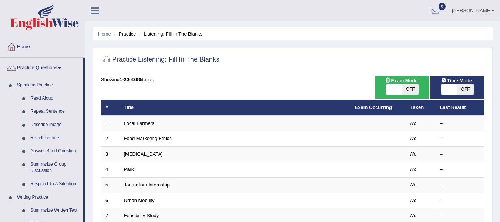
click at [230, 76] on div "Showing 1-20 of 390 items." at bounding box center [292, 79] width 383 height 7
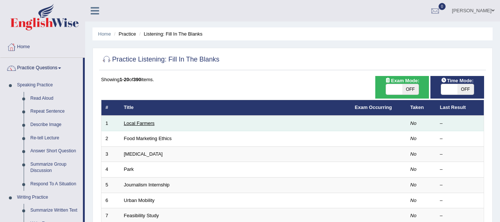
click at [137, 123] on link "Local Farmers" at bounding box center [139, 123] width 31 height 6
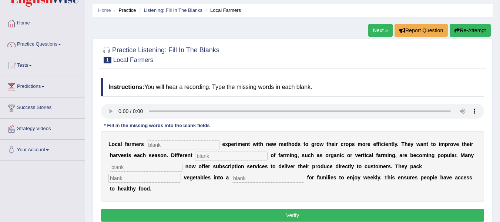
scroll to position [37, 0]
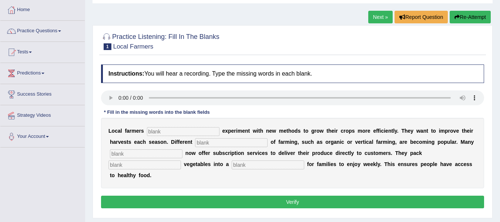
click at [157, 133] on input "text" at bounding box center [183, 131] width 73 height 9
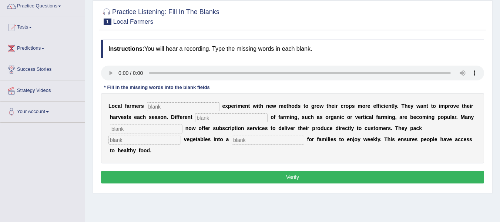
scroll to position [74, 0]
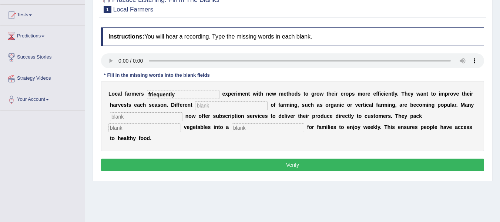
type input "friequently"
click at [251, 108] on input "text" at bounding box center [231, 105] width 73 height 9
click at [170, 116] on input "text" at bounding box center [146, 116] width 73 height 9
click at [173, 127] on input "text" at bounding box center [144, 127] width 73 height 9
click at [234, 108] on input "technique" at bounding box center [231, 105] width 73 height 9
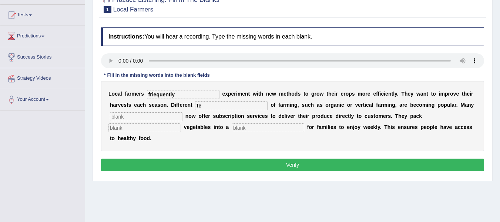
type input "t"
type input "style"
click at [173, 118] on input "text" at bounding box center [146, 116] width 73 height 9
type input "farms"
click at [160, 131] on input "text" at bounding box center [144, 127] width 73 height 9
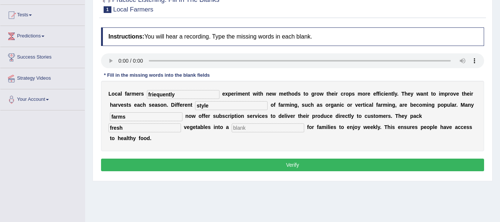
type input "fresh"
click at [260, 132] on input "text" at bounding box center [268, 127] width 73 height 9
type input "box"
click at [200, 165] on button "Verify" at bounding box center [292, 164] width 383 height 13
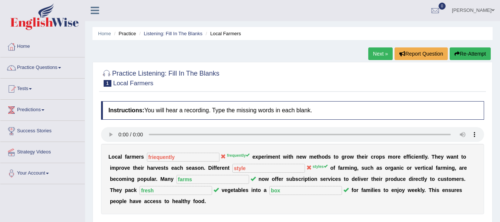
scroll to position [0, 0]
click at [376, 57] on link "Next »" at bounding box center [380, 54] width 24 height 13
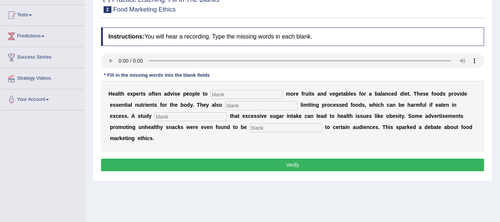
click at [231, 95] on input "text" at bounding box center [247, 94] width 73 height 9
type input "consume"
click at [251, 104] on input "text" at bounding box center [261, 105] width 73 height 9
type input "recomended"
click at [195, 110] on div "H e a l t h e x p e r t s o f t e n a d v i s e p e o p l e t o consume m o r e…" at bounding box center [292, 116] width 383 height 70
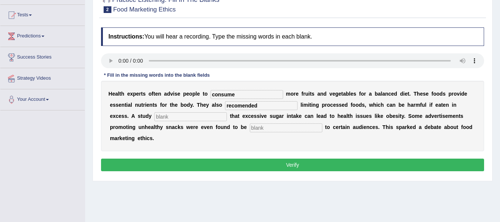
click at [192, 122] on div "H e a l t h e x p e r t s o f t e n a d v i s e p e o p l e t o consume m o r e…" at bounding box center [292, 116] width 383 height 70
click at [192, 120] on input "text" at bounding box center [190, 116] width 73 height 9
type input "diagnose"
click at [271, 129] on input "text" at bounding box center [286, 127] width 73 height 9
type input "offensive"
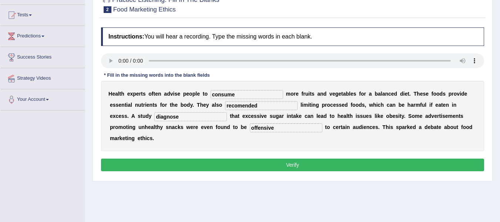
click at [190, 117] on input "diagnose" at bounding box center [190, 116] width 73 height 9
type input "diagnosed"
click at [272, 162] on button "Verify" at bounding box center [292, 164] width 383 height 13
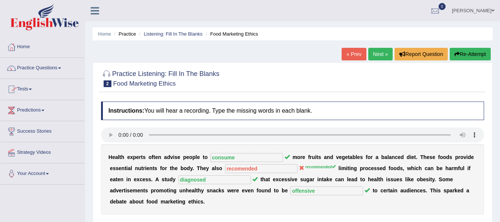
click at [377, 51] on link "Next »" at bounding box center [380, 54] width 24 height 13
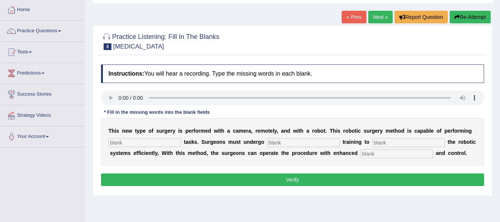
click at [166, 150] on div "T h i s n e w t y p e o f s u r g e r y i s p e r f o r m e d w i t h a c a m e…" at bounding box center [292, 142] width 383 height 48
click at [144, 151] on b "c" at bounding box center [142, 153] width 3 height 6
click at [162, 145] on input "text" at bounding box center [144, 142] width 73 height 9
click at [172, 141] on input "text" at bounding box center [144, 142] width 73 height 9
type input "copmlex"
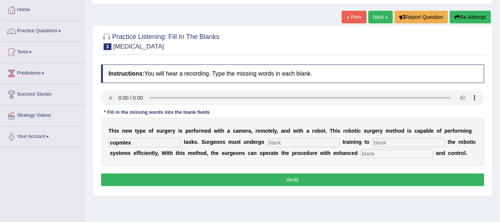
click at [290, 143] on input "text" at bounding box center [303, 142] width 73 height 9
type input "new"
click at [392, 143] on input "text" at bounding box center [408, 142] width 73 height 9
click at [397, 155] on input "text" at bounding box center [397, 153] width 73 height 9
type input "precision"
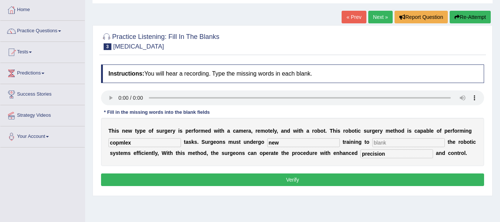
click at [399, 140] on input "text" at bounding box center [408, 142] width 73 height 9
type input "d"
click at [406, 186] on button "Verify" at bounding box center [292, 179] width 383 height 13
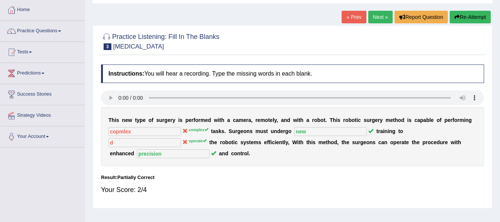
click at [379, 14] on link "Next »" at bounding box center [380, 17] width 24 height 13
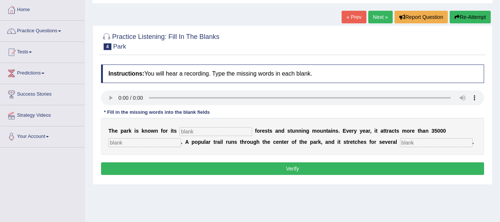
click at [200, 133] on input "text" at bounding box center [216, 131] width 73 height 9
type input "uinque"
click at [152, 145] on input "text" at bounding box center [144, 142] width 73 height 9
type input "visitors"
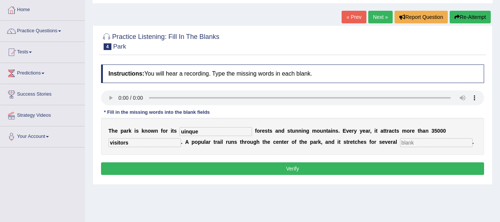
click at [422, 141] on input "text" at bounding box center [436, 142] width 73 height 9
type input "miles"
click at [162, 166] on button "Verify" at bounding box center [292, 168] width 383 height 13
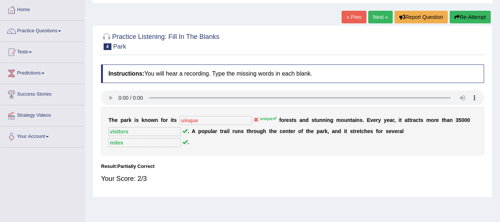
click at [384, 17] on link "Next »" at bounding box center [380, 17] width 24 height 13
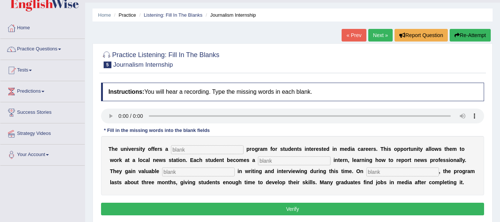
scroll to position [37, 0]
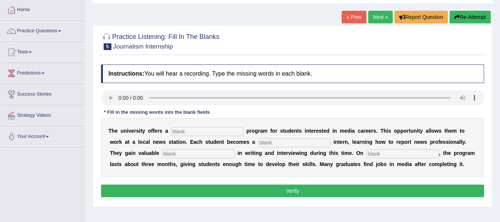
click at [376, 19] on link "Next »" at bounding box center [380, 17] width 24 height 13
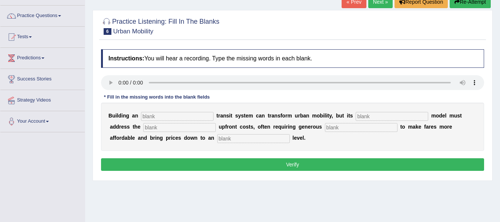
scroll to position [74, 0]
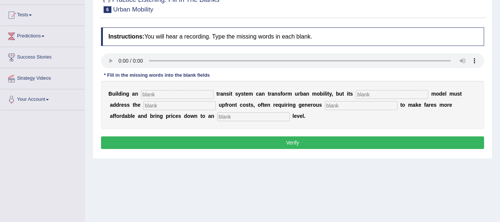
click at [187, 97] on input "text" at bounding box center [177, 94] width 73 height 9
type input "underground"
click at [369, 95] on input "text" at bounding box center [392, 94] width 73 height 9
type input "pricing"
click at [251, 116] on input "text" at bounding box center [253, 116] width 73 height 9
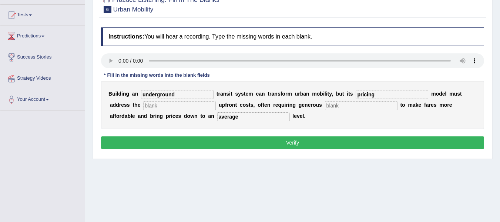
type input "average"
click at [334, 147] on button "Verify" at bounding box center [292, 142] width 383 height 13
click at [345, 105] on input "text" at bounding box center [361, 105] width 73 height 9
type input "d"
click at [199, 106] on input "text" at bounding box center [179, 105] width 73 height 9
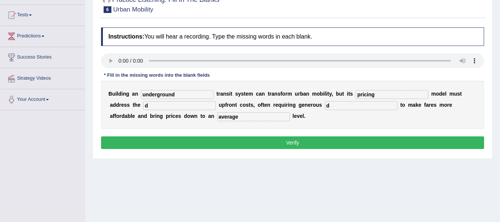
type input "d"
click at [268, 145] on button "Verify" at bounding box center [292, 142] width 383 height 13
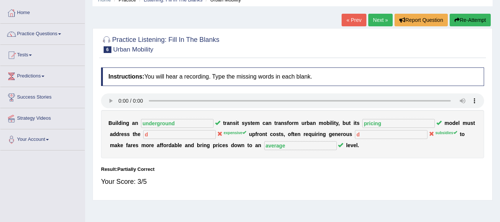
scroll to position [0, 0]
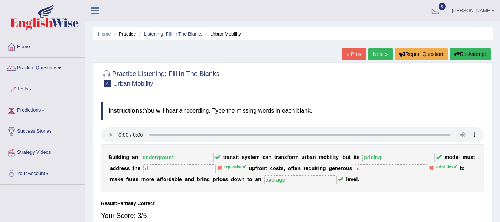
click at [377, 49] on link "Next »" at bounding box center [380, 54] width 24 height 13
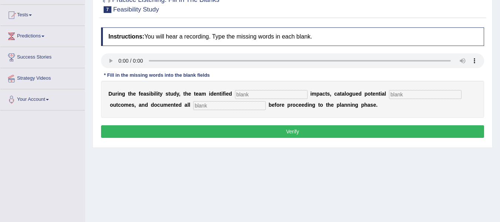
click at [292, 94] on input "text" at bounding box center [271, 94] width 73 height 9
type input "series"
click at [426, 95] on input "text" at bounding box center [425, 94] width 73 height 9
type input "negative"
click at [223, 107] on input "text" at bounding box center [229, 105] width 73 height 9
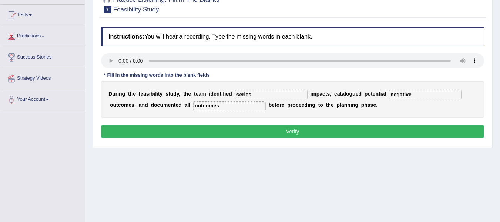
type input "outcomes"
click at [250, 136] on button "Verify" at bounding box center [292, 131] width 383 height 13
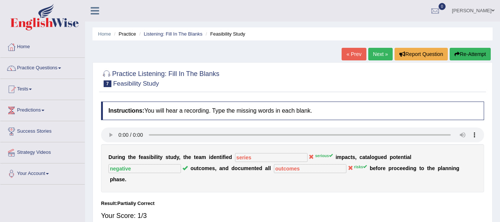
click at [374, 54] on link "Next »" at bounding box center [380, 54] width 24 height 13
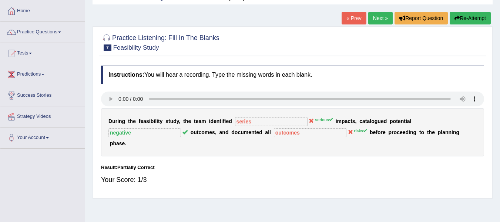
scroll to position [37, 0]
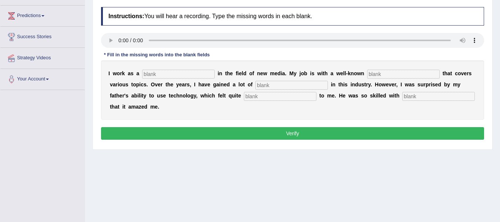
scroll to position [111, 0]
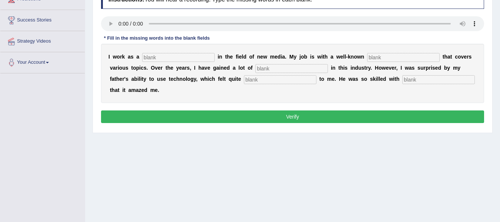
click at [186, 58] on input "text" at bounding box center [178, 57] width 73 height 9
type input "journalist"
click at [402, 55] on input "text" at bounding box center [403, 57] width 73 height 9
type input "agency"
click at [313, 68] on input "text" at bounding box center [291, 68] width 73 height 9
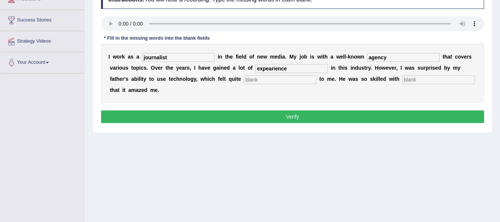
click at [271, 71] on input "expearience" at bounding box center [291, 68] width 73 height 9
type input "experience"
click at [272, 83] on input "text" at bounding box center [280, 79] width 73 height 9
type input "c"
type input "scairy"
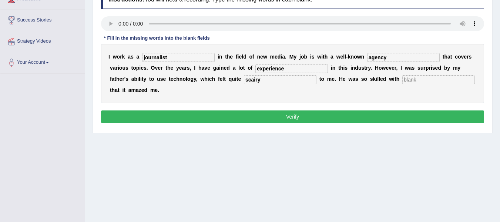
click at [406, 80] on input "text" at bounding box center [438, 79] width 73 height 9
type input "electric"
click at [274, 117] on button "Verify" at bounding box center [292, 116] width 383 height 13
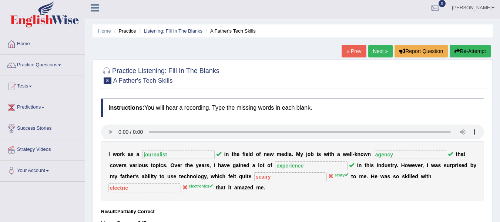
scroll to position [0, 0]
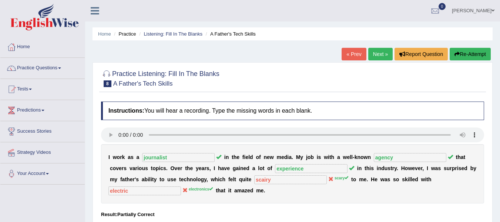
click at [378, 53] on link "Next »" at bounding box center [380, 54] width 24 height 13
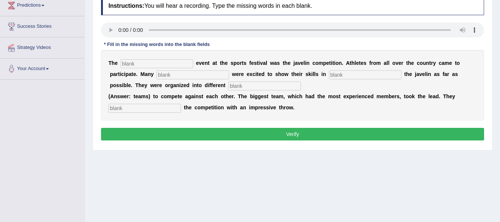
scroll to position [111, 0]
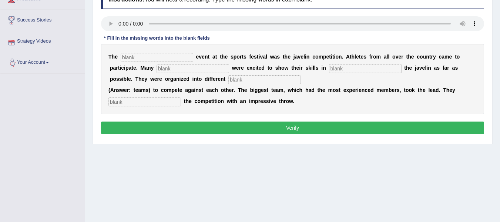
drag, startPoint x: 148, startPoint y: 101, endPoint x: 144, endPoint y: 102, distance: 4.3
click at [148, 101] on input "text" at bounding box center [144, 101] width 73 height 9
type input "started"
click at [137, 54] on input "text" at bounding box center [157, 57] width 73 height 9
type input "biggest"
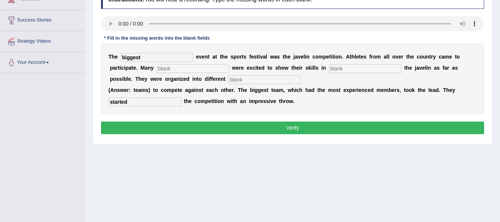
click at [167, 68] on input "text" at bounding box center [193, 68] width 73 height 9
type input "people"
click at [239, 82] on input "text" at bounding box center [264, 79] width 73 height 9
type input "teams"
click at [356, 69] on input "text" at bounding box center [365, 68] width 73 height 9
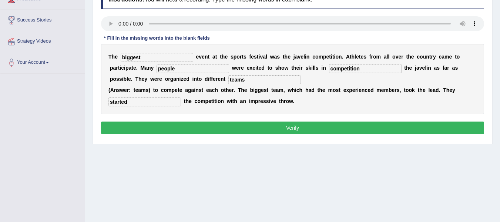
type input "competition"
click at [302, 130] on button "Verify" at bounding box center [292, 127] width 383 height 13
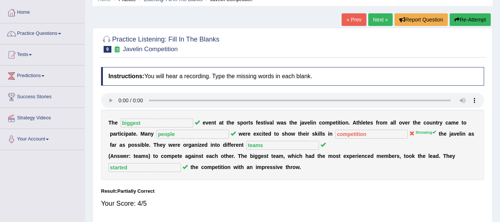
scroll to position [0, 0]
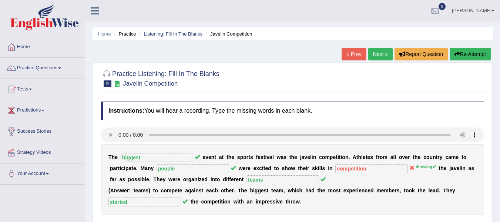
click at [172, 34] on link "Listening: Fill In The Blanks" at bounding box center [173, 34] width 59 height 6
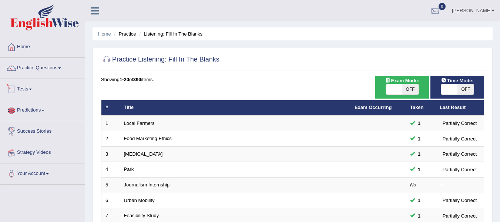
scroll to position [37, 0]
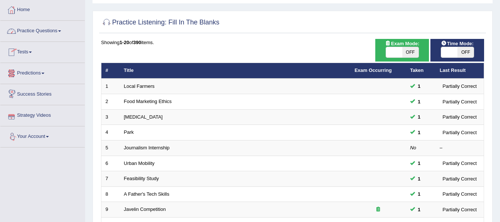
click at [52, 34] on link "Practice Questions" at bounding box center [42, 30] width 84 height 19
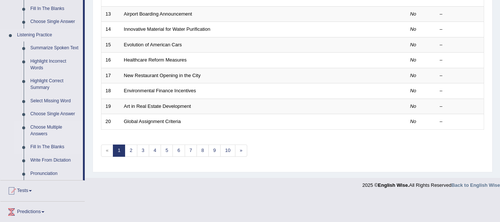
scroll to position [296, 0]
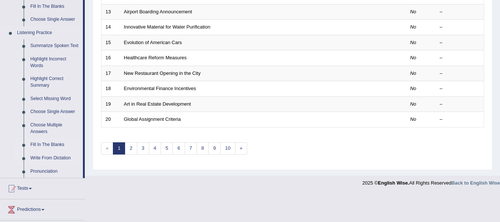
click at [59, 158] on link "Write From Dictation" at bounding box center [55, 157] width 56 height 13
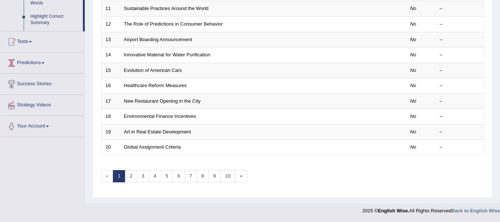
scroll to position [113, 0]
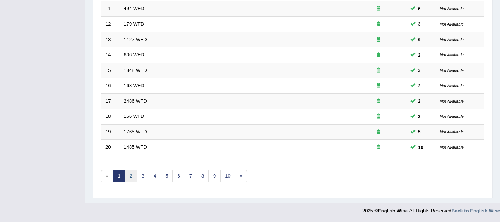
click at [128, 176] on link "2" at bounding box center [131, 176] width 12 height 12
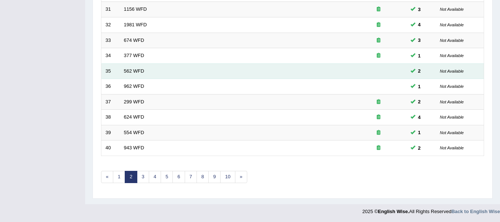
scroll to position [268, 0]
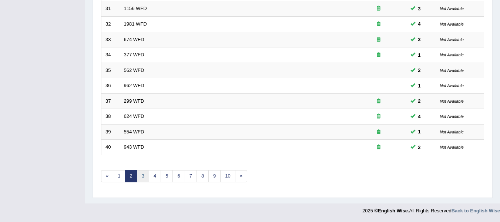
click at [146, 179] on link "3" at bounding box center [143, 176] width 12 height 12
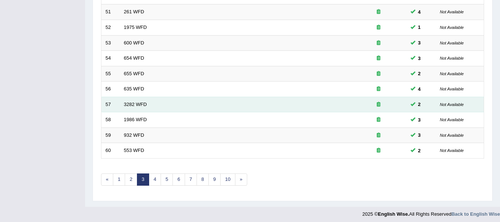
scroll to position [268, 0]
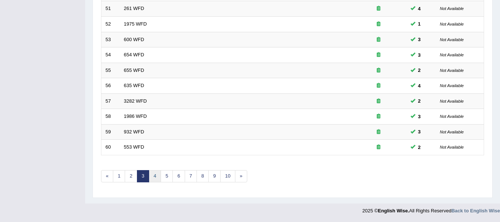
click at [154, 177] on link "4" at bounding box center [155, 176] width 12 height 12
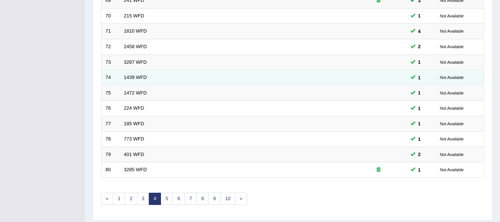
scroll to position [268, 0]
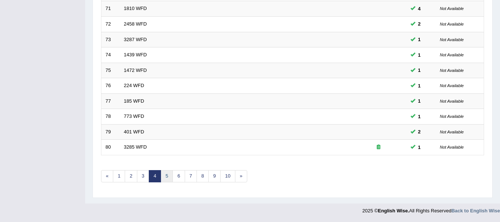
click at [163, 179] on link "5" at bounding box center [167, 176] width 12 height 12
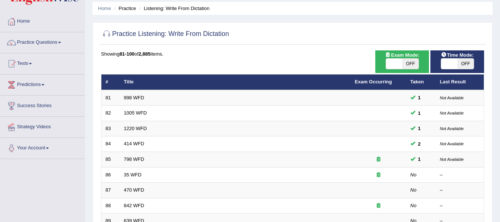
scroll to position [37, 0]
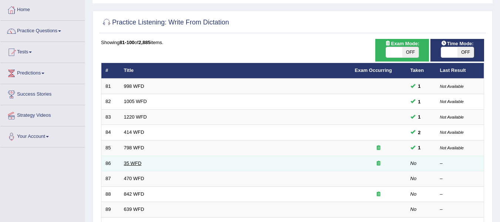
click at [128, 163] on link "35 WFD" at bounding box center [133, 163] width 18 height 6
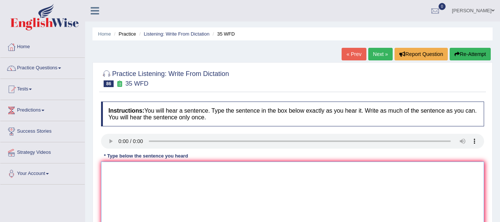
click at [117, 161] on textarea at bounding box center [292, 197] width 383 height 72
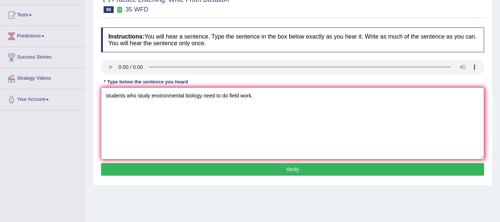
type textarea "students who study environmental biology need to do field work."
click at [202, 167] on button "Verify" at bounding box center [292, 169] width 383 height 13
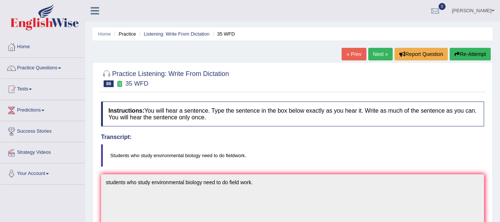
click at [376, 56] on link "Next »" at bounding box center [380, 54] width 24 height 13
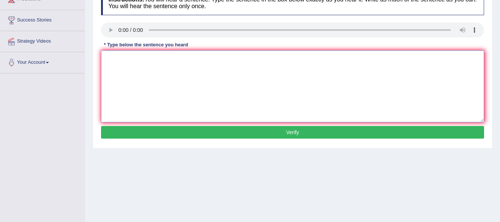
click at [114, 63] on textarea at bounding box center [292, 86] width 383 height 72
type textarea "Assinment must be submited by the end of the term assignments submit tarm."
click at [150, 132] on button "Verify" at bounding box center [292, 132] width 383 height 13
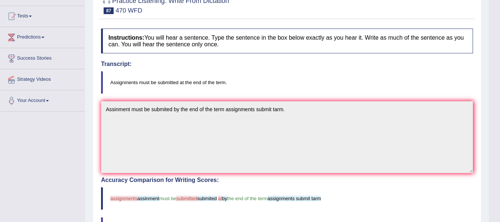
scroll to position [73, 0]
click at [31, 19] on link "Tests" at bounding box center [42, 15] width 84 height 19
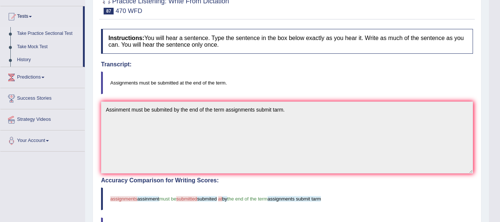
click at [52, 36] on link "Take Practice Sectional Test" at bounding box center [48, 33] width 69 height 13
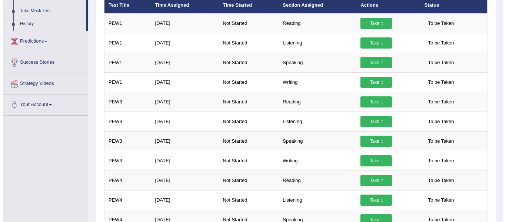
scroll to position [71, 0]
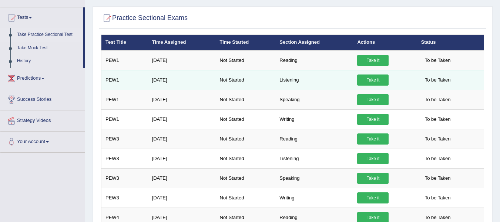
click at [366, 81] on link "Take it" at bounding box center [372, 79] width 31 height 11
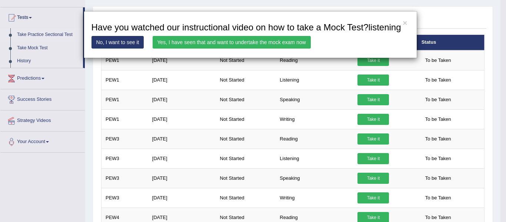
click at [130, 43] on link "No, I want to see it" at bounding box center [117, 42] width 53 height 13
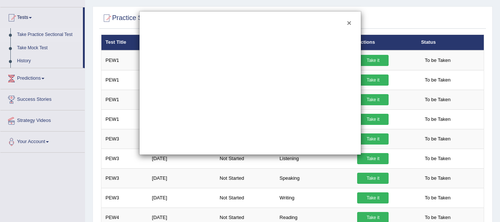
click at [351, 23] on button "×" at bounding box center [349, 23] width 4 height 8
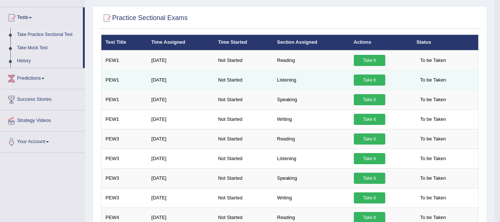
click at [363, 77] on link "Take it" at bounding box center [369, 79] width 31 height 11
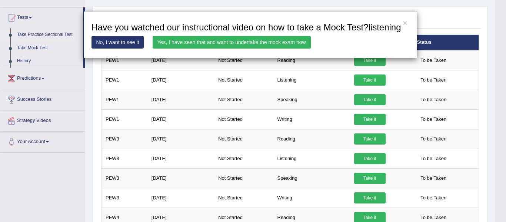
click at [189, 43] on link "Yes, I have seen that and want to undertake the mock exam now" at bounding box center [231, 42] width 158 height 13
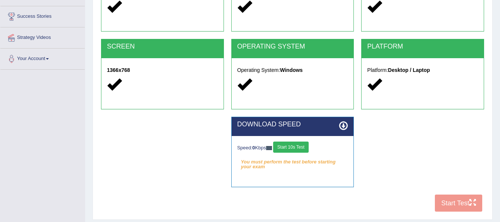
scroll to position [148, 0]
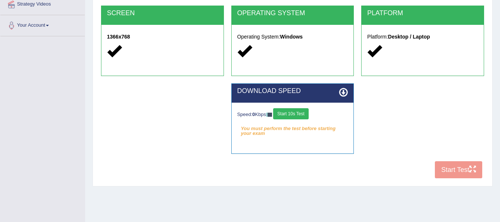
click at [295, 115] on button "Start 10s Test" at bounding box center [290, 113] width 35 height 11
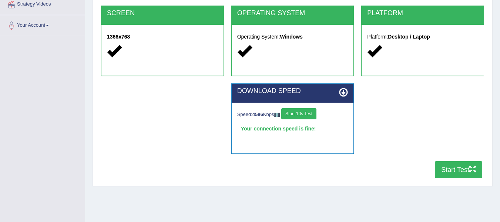
click at [451, 173] on button "Start Test" at bounding box center [458, 169] width 47 height 17
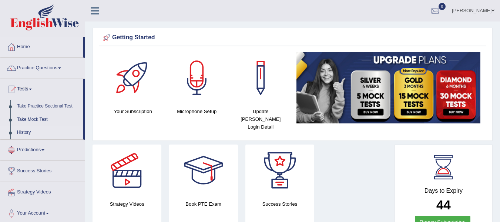
click at [19, 131] on link "History" at bounding box center [48, 132] width 69 height 13
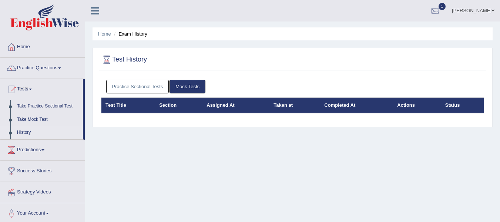
click at [185, 90] on link "Mock Tests" at bounding box center [188, 87] width 36 height 14
click at [430, 11] on div at bounding box center [435, 11] width 11 height 11
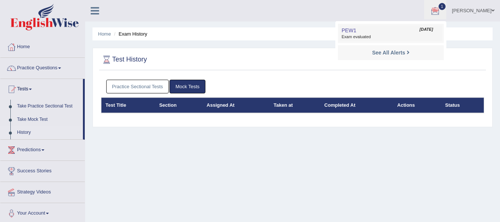
click at [349, 38] on span "Exam evaluated" at bounding box center [391, 37] width 98 height 6
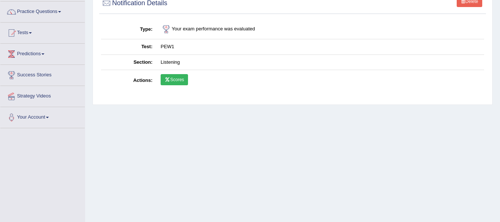
scroll to position [56, 0]
click at [178, 77] on link "Scores" at bounding box center [174, 79] width 27 height 11
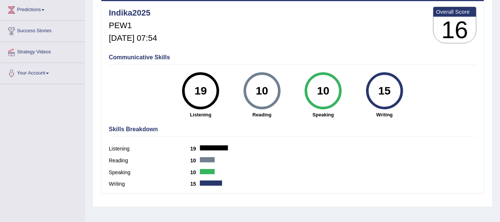
scroll to position [93, 0]
